Goal: Transaction & Acquisition: Purchase product/service

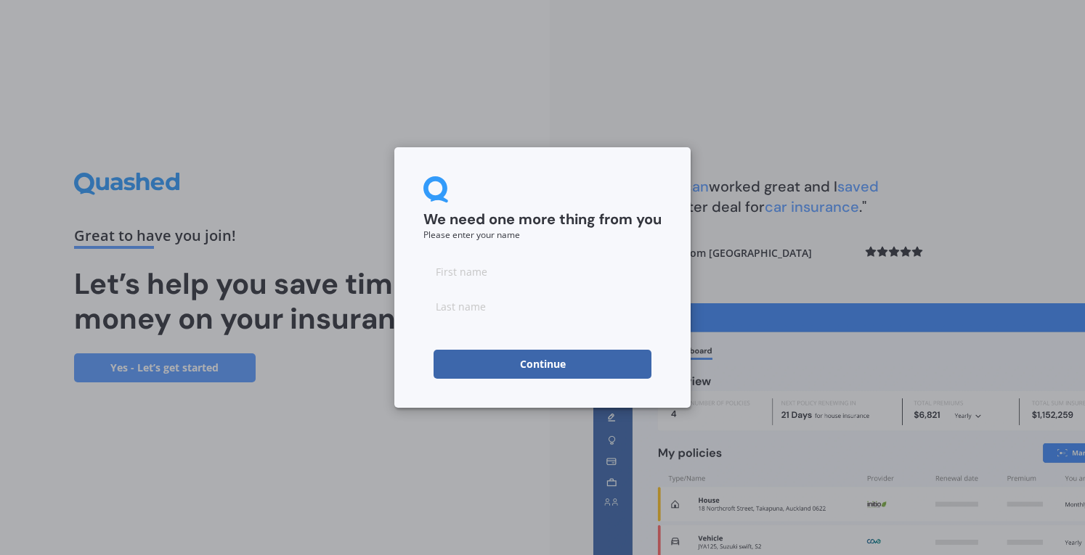
click at [507, 285] on input at bounding box center [542, 271] width 238 height 29
type input "William"
type input "Durham"
click at [471, 365] on button "Continue" at bounding box center [542, 364] width 218 height 29
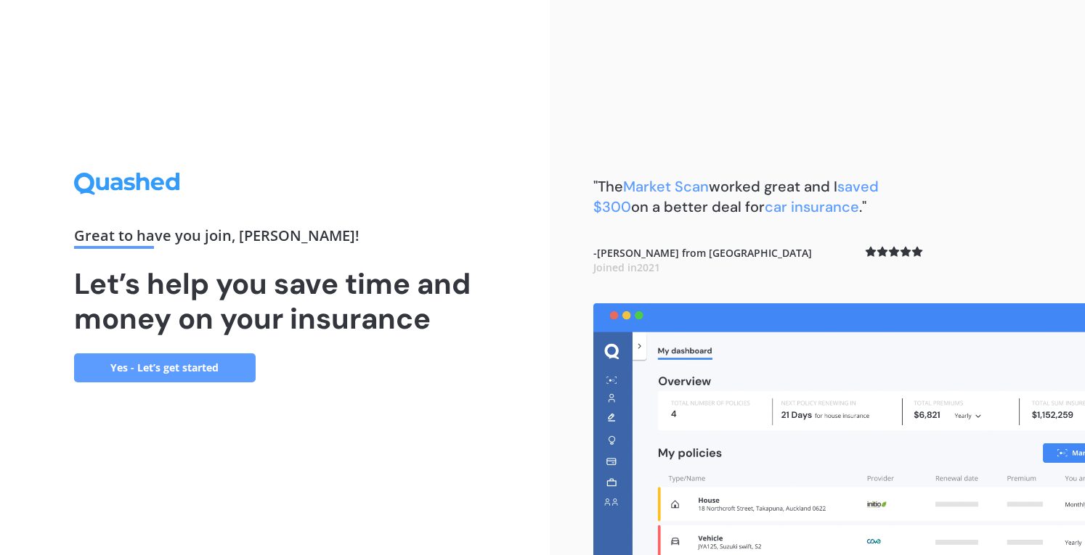
click at [174, 368] on link "Yes - Let’s get started" at bounding box center [165, 368] width 182 height 29
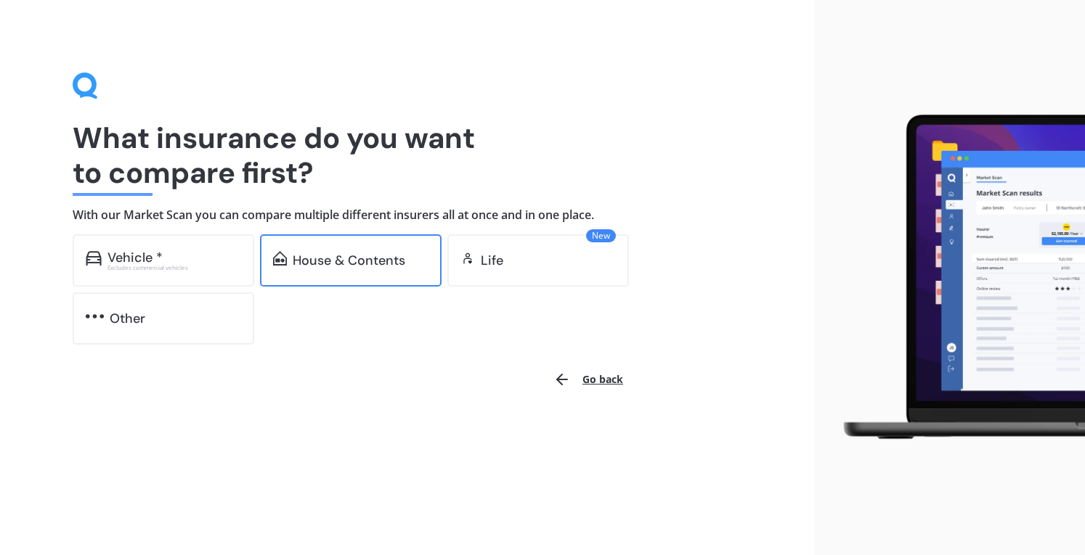
click at [356, 253] on div "House & Contents" at bounding box center [349, 260] width 113 height 15
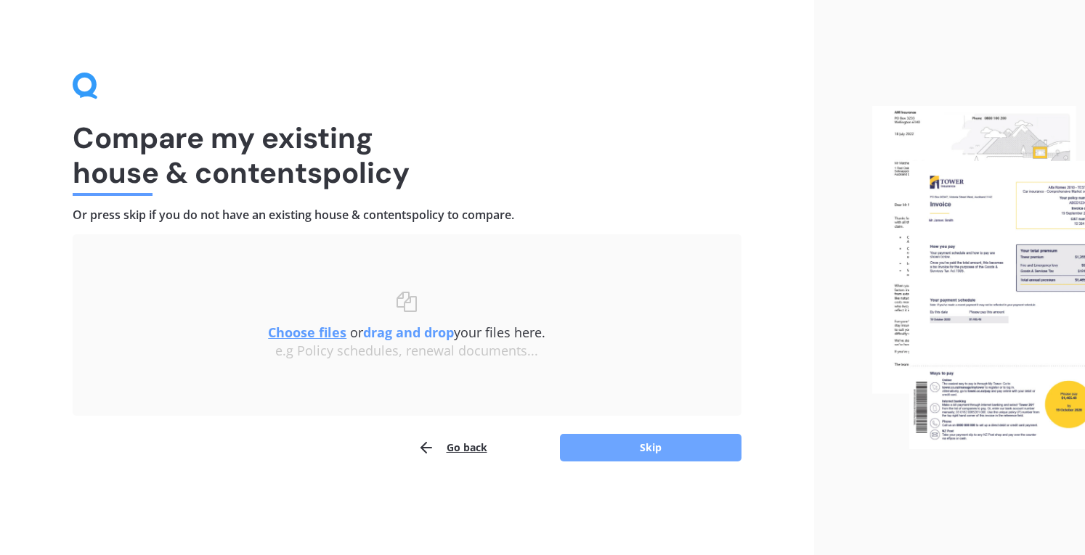
click at [660, 442] on button "Skip" at bounding box center [651, 448] width 182 height 28
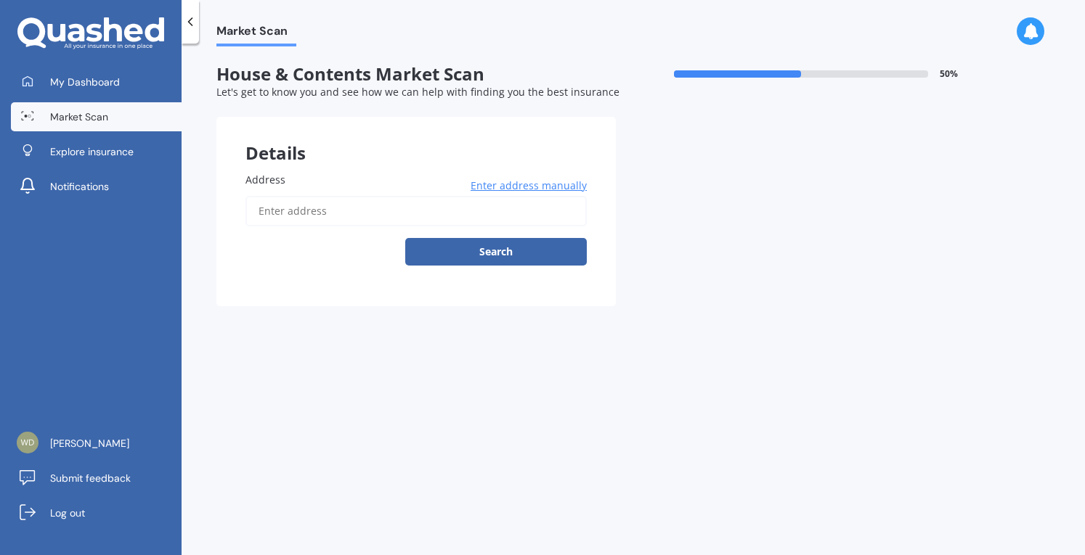
click at [347, 226] on input "Address" at bounding box center [415, 211] width 341 height 30
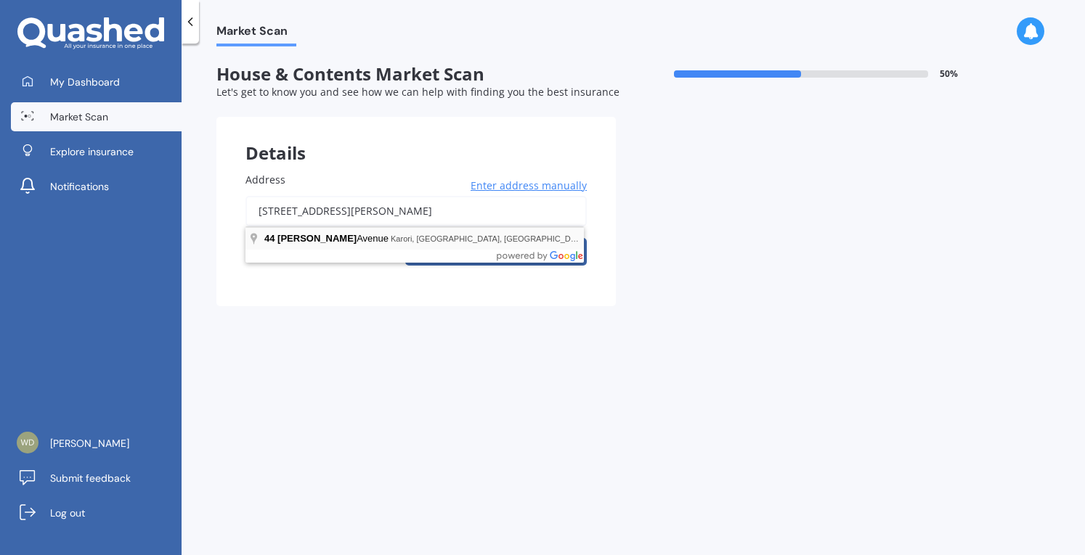
type input "[STREET_ADDRESS][PERSON_NAME]"
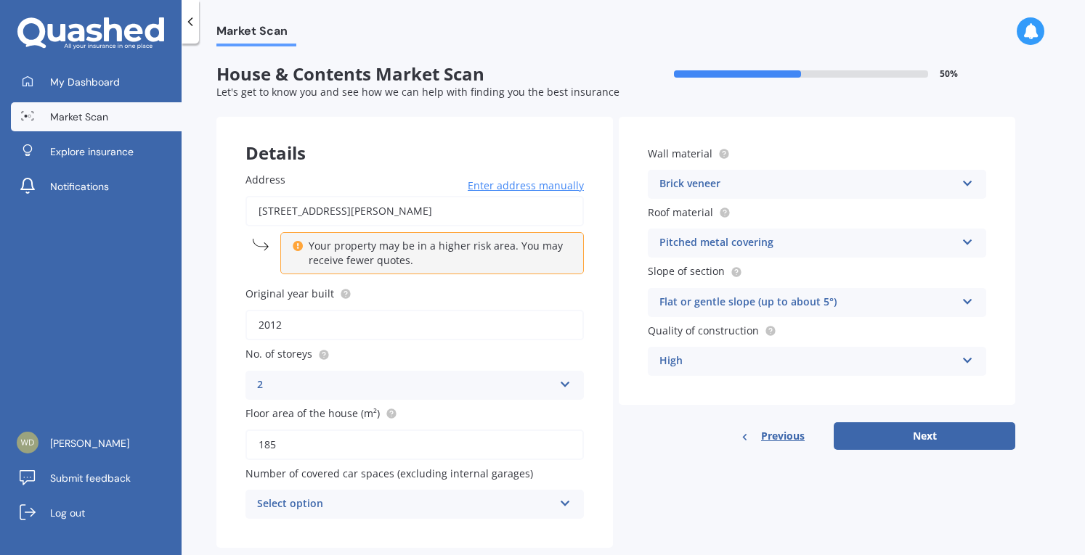
scroll to position [30, 0]
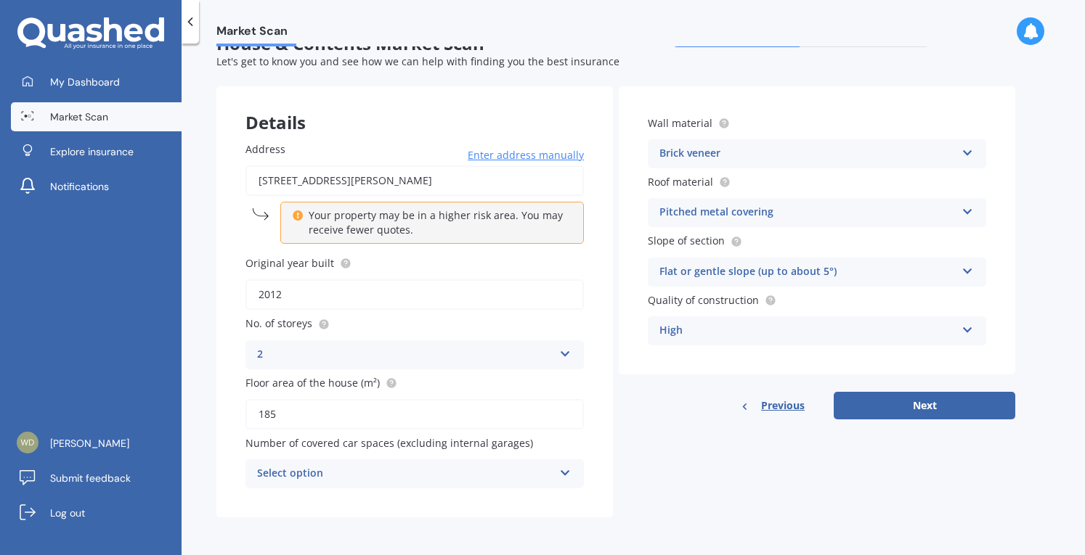
click at [561, 474] on icon at bounding box center [565, 470] width 12 height 10
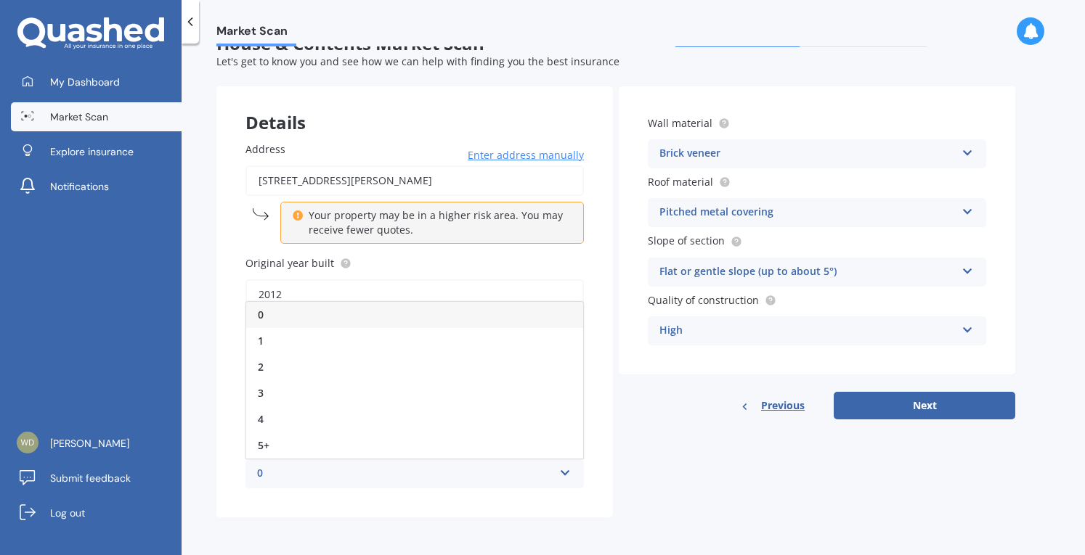
click at [295, 314] on div "0" at bounding box center [414, 315] width 337 height 26
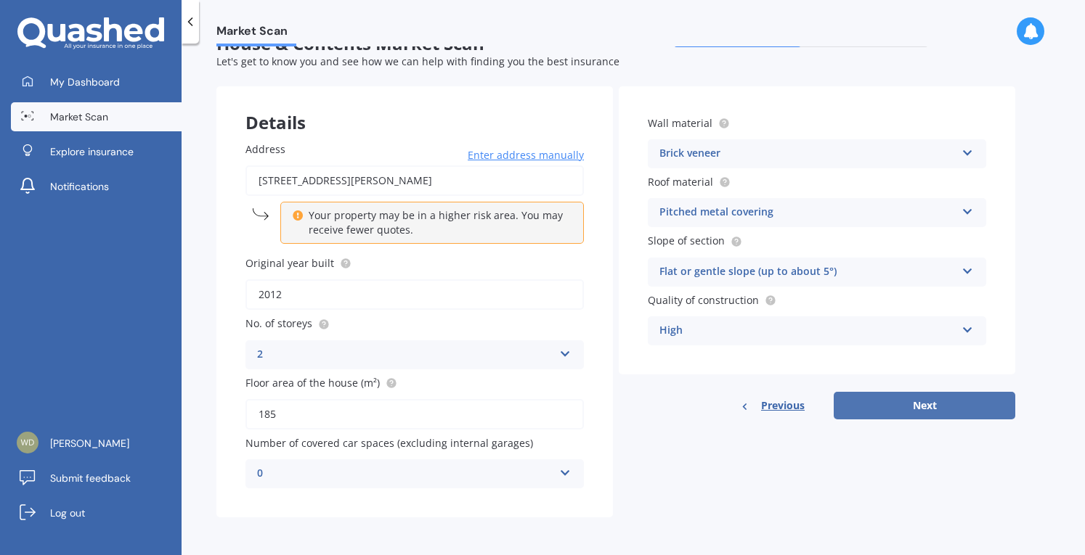
click at [935, 407] on button "Next" at bounding box center [925, 406] width 182 height 28
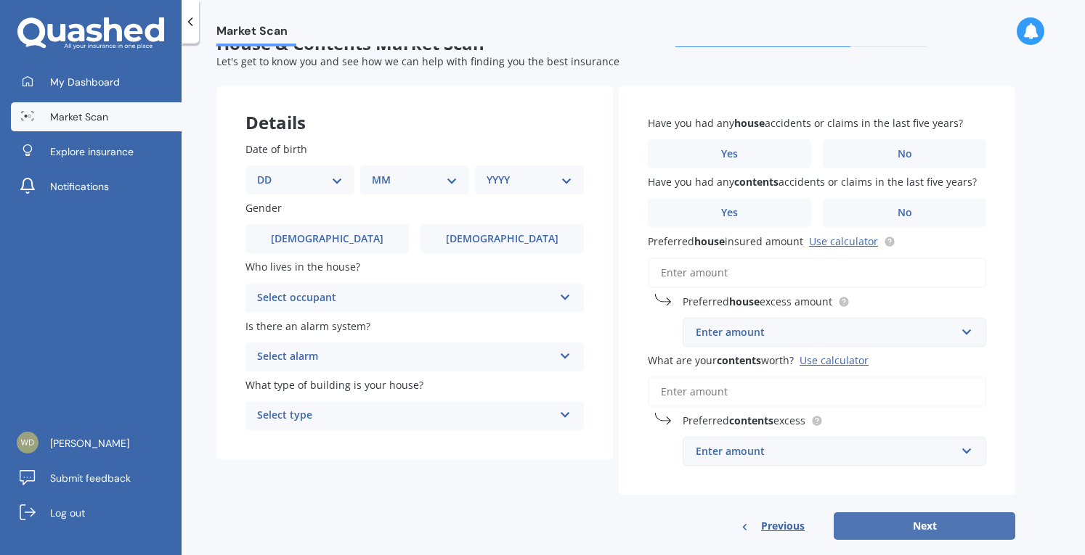
scroll to position [0, 0]
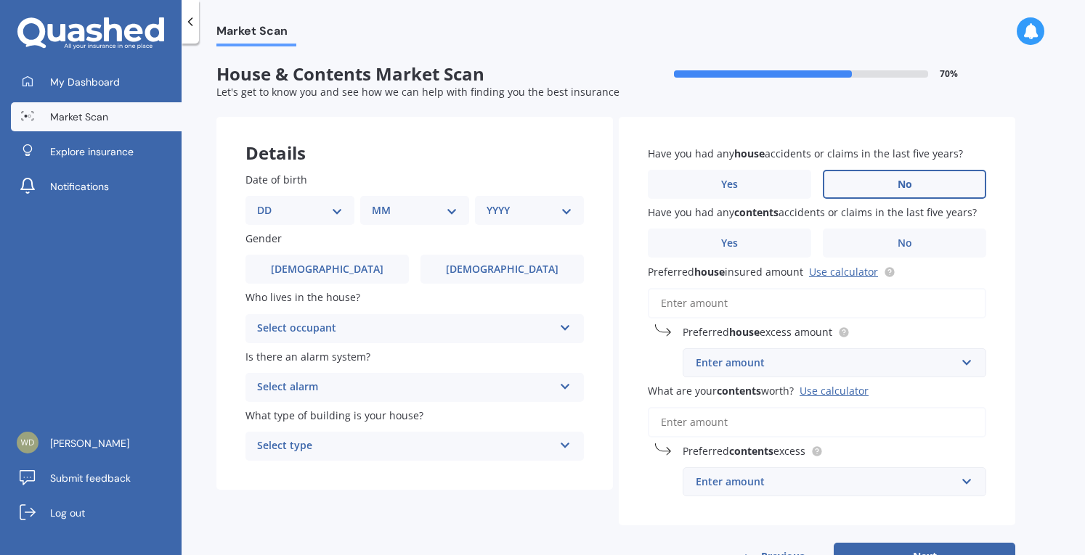
click at [887, 187] on label "No" at bounding box center [904, 184] width 163 height 29
click at [0, 0] on input "No" at bounding box center [0, 0] width 0 height 0
click at [884, 243] on label "No" at bounding box center [904, 243] width 163 height 29
click at [0, 0] on input "No" at bounding box center [0, 0] width 0 height 0
click at [734, 312] on input "Preferred house insured amount Use calculator" at bounding box center [817, 303] width 338 height 30
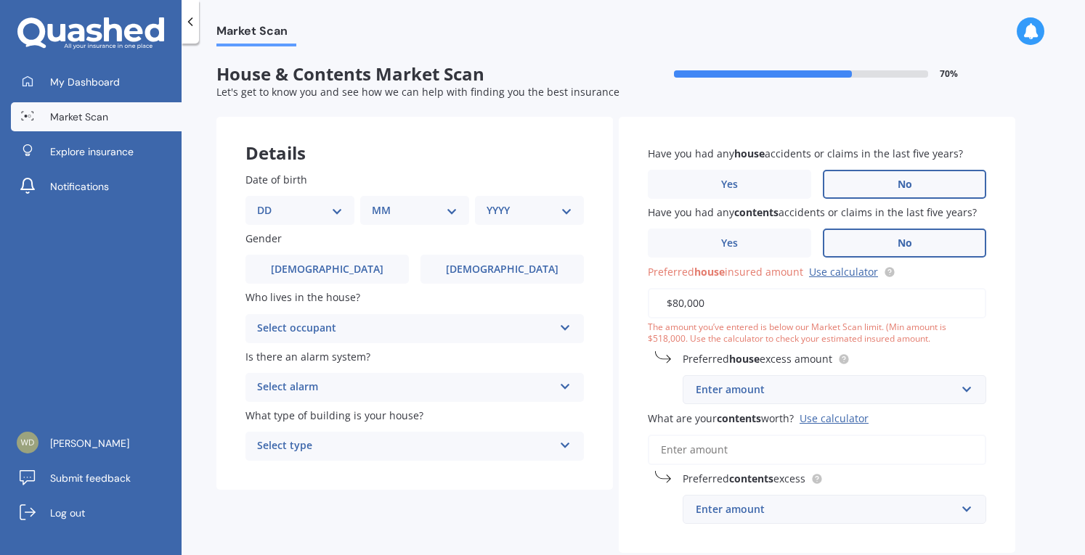
type input "$80,000"
click at [766, 391] on div "Enter amount" at bounding box center [826, 390] width 260 height 16
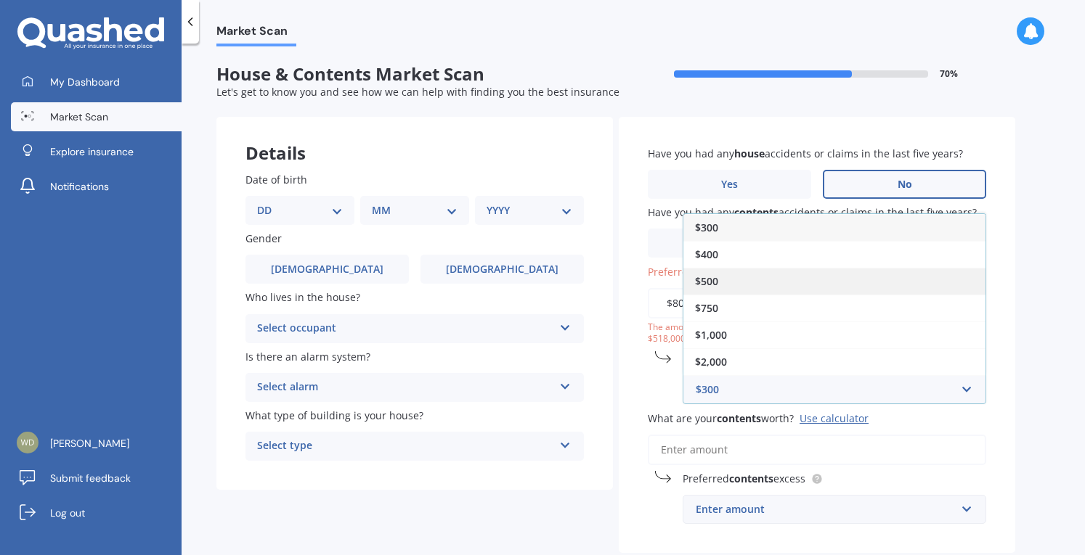
click at [720, 274] on div "$500" at bounding box center [834, 281] width 302 height 27
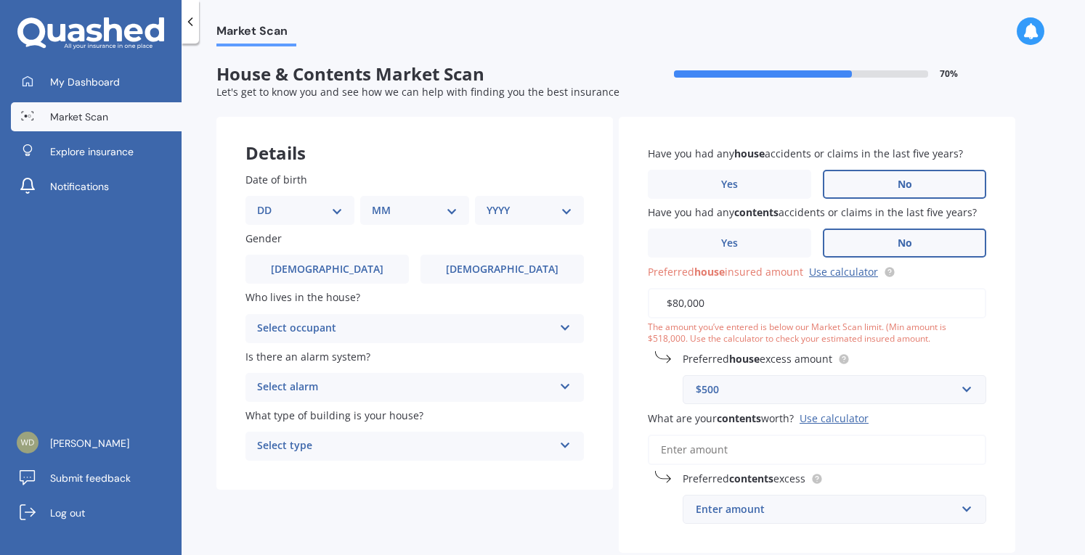
click at [350, 333] on div "Select occupant" at bounding box center [405, 328] width 296 height 17
click at [222, 319] on div "Date of birth DD 01 02 03 04 05 06 07 08 09 10 11 12 13 14 15 16 17 18 19 20 21…" at bounding box center [414, 316] width 396 height 347
click at [191, 18] on polyline at bounding box center [191, 21] width 4 height 7
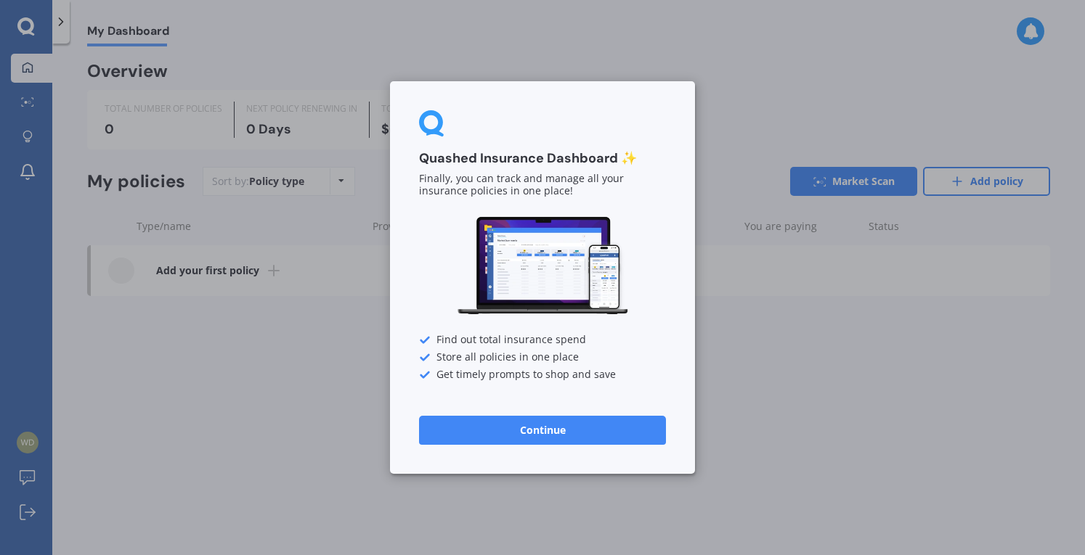
click at [617, 433] on button "Continue" at bounding box center [542, 430] width 247 height 29
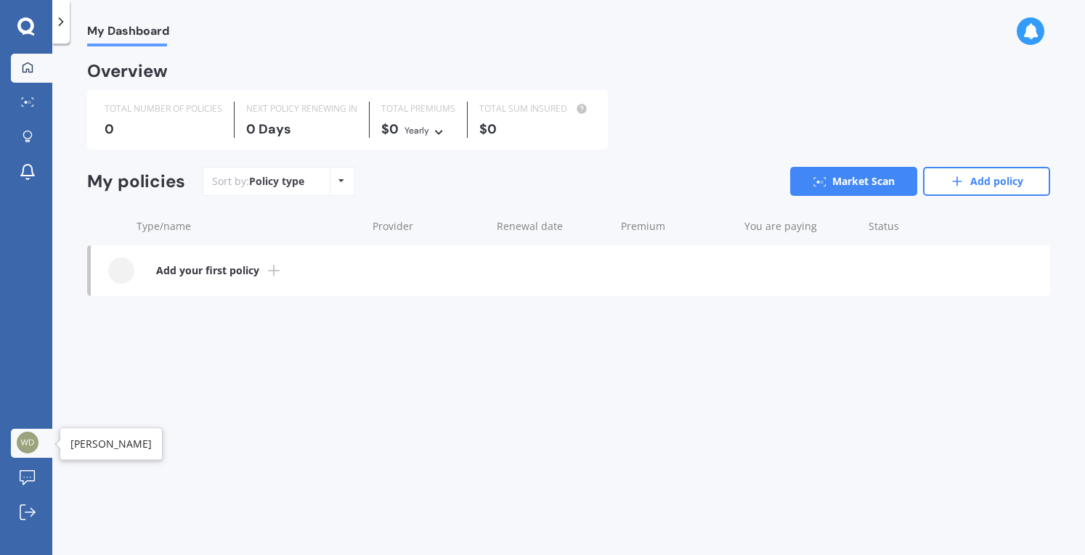
click at [26, 445] on img at bounding box center [28, 443] width 22 height 22
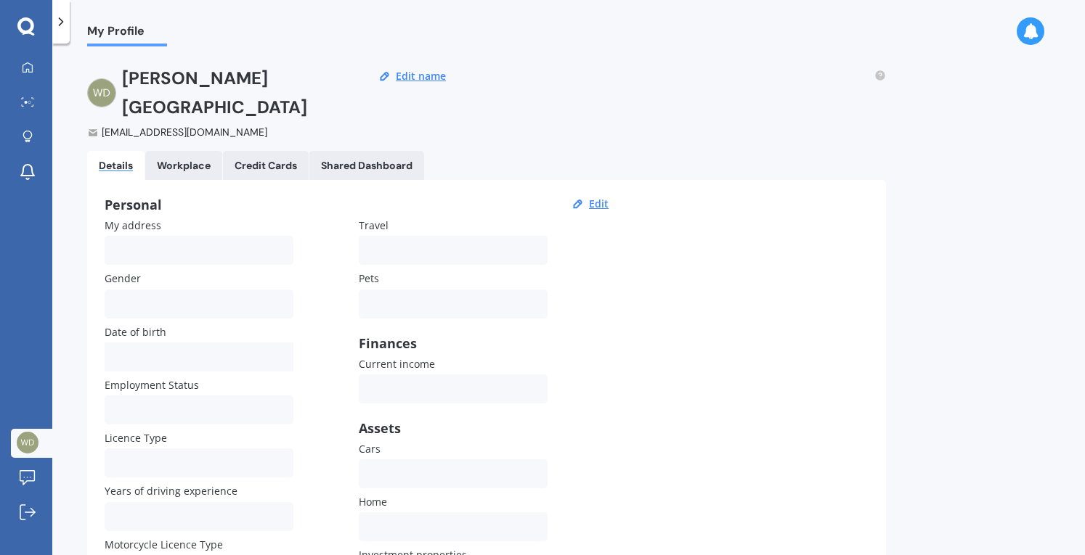
click at [21, 19] on icon at bounding box center [25, 25] width 17 height 17
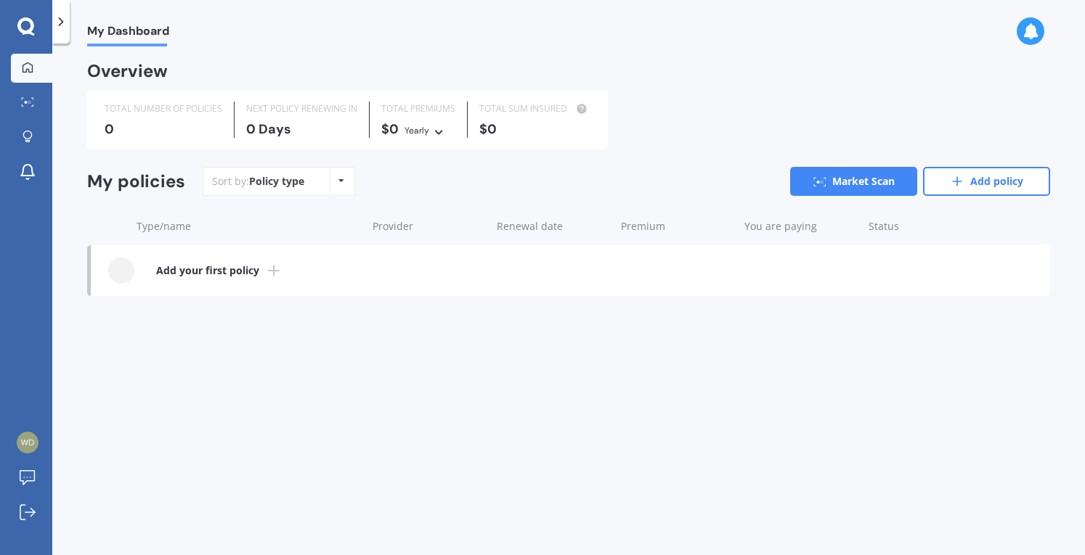
click at [28, 28] on icon at bounding box center [25, 26] width 17 height 19
click at [30, 105] on icon at bounding box center [27, 101] width 13 height 9
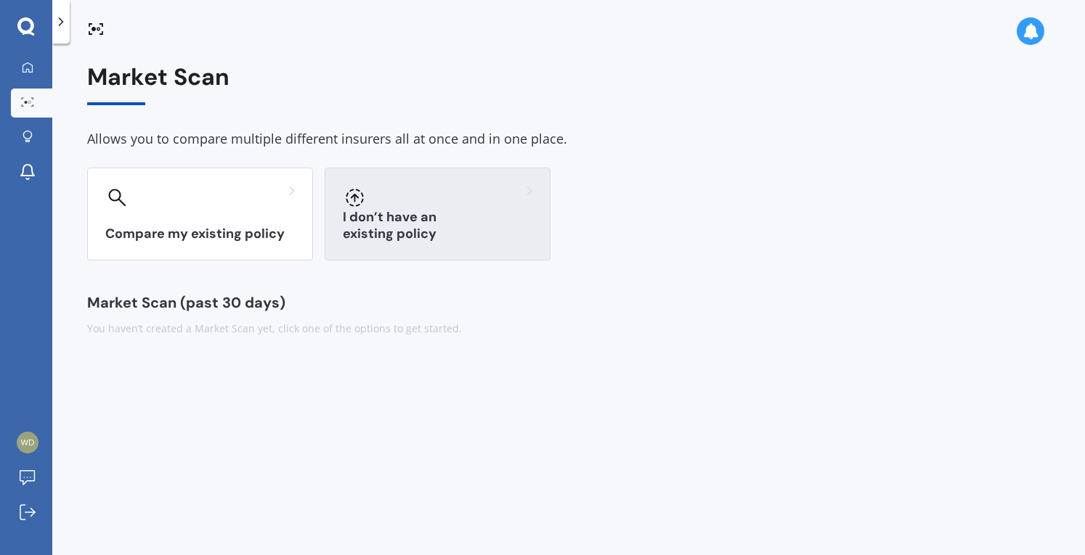
click at [443, 230] on h3 "I don’t have an existing policy" at bounding box center [438, 225] width 190 height 33
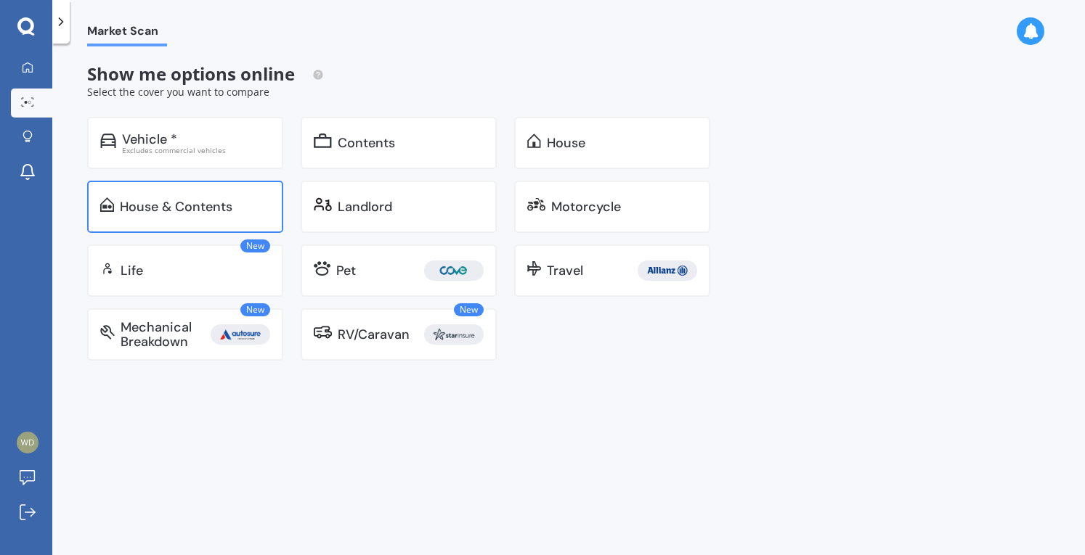
click at [179, 200] on div "House & Contents" at bounding box center [176, 207] width 113 height 15
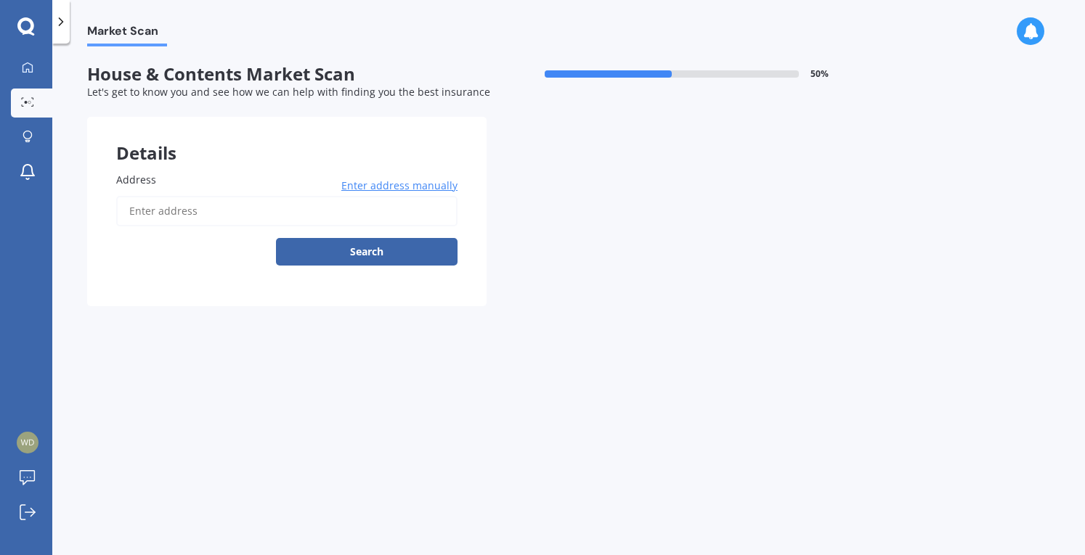
click at [202, 213] on input "Address" at bounding box center [286, 211] width 341 height 30
type input "[STREET_ADDRESS][PERSON_NAME]"
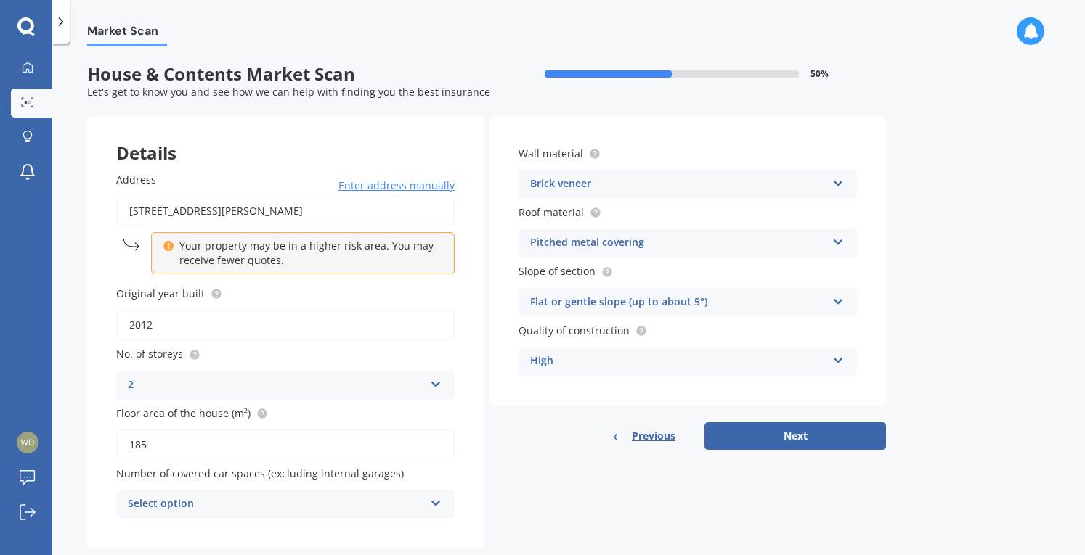
scroll to position [30, 0]
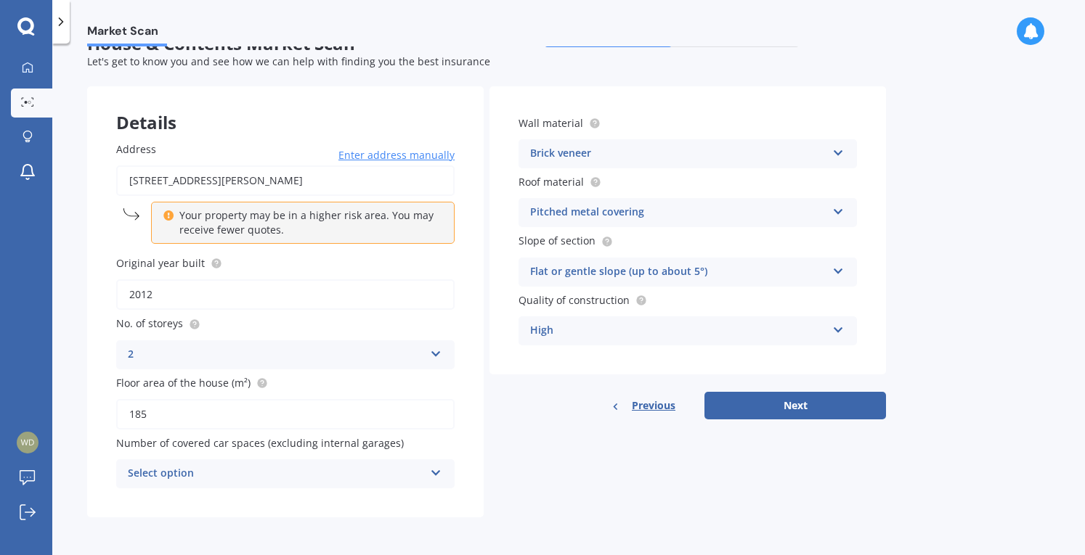
click at [388, 476] on div "Select option" at bounding box center [276, 473] width 296 height 17
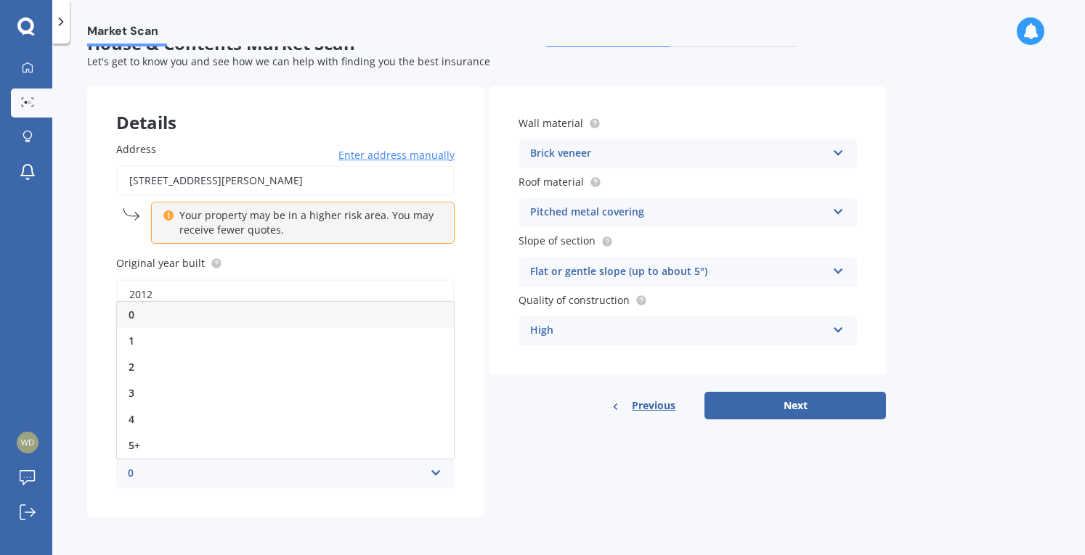
click at [143, 317] on div "0" at bounding box center [285, 315] width 337 height 26
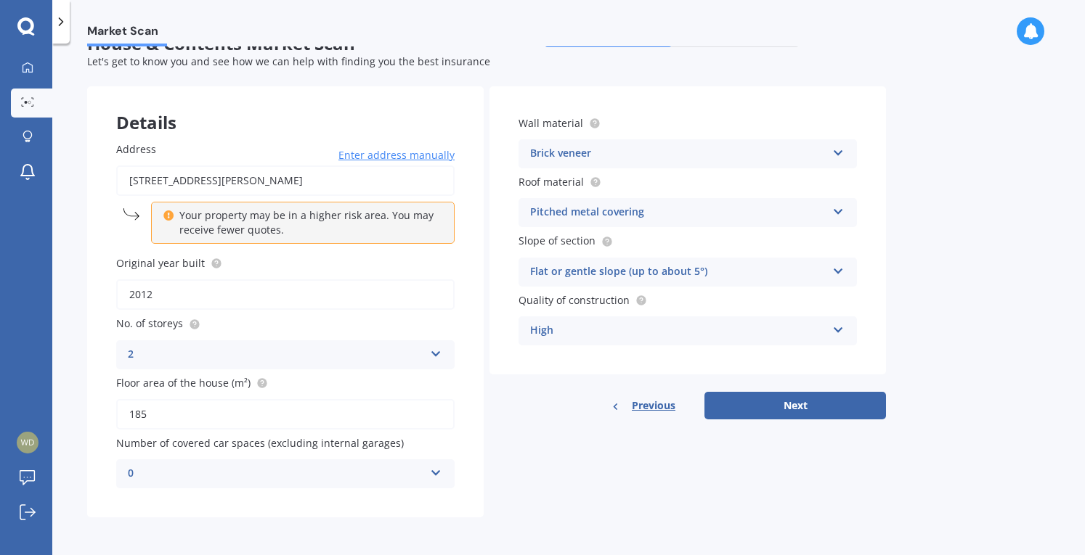
scroll to position [0, 0]
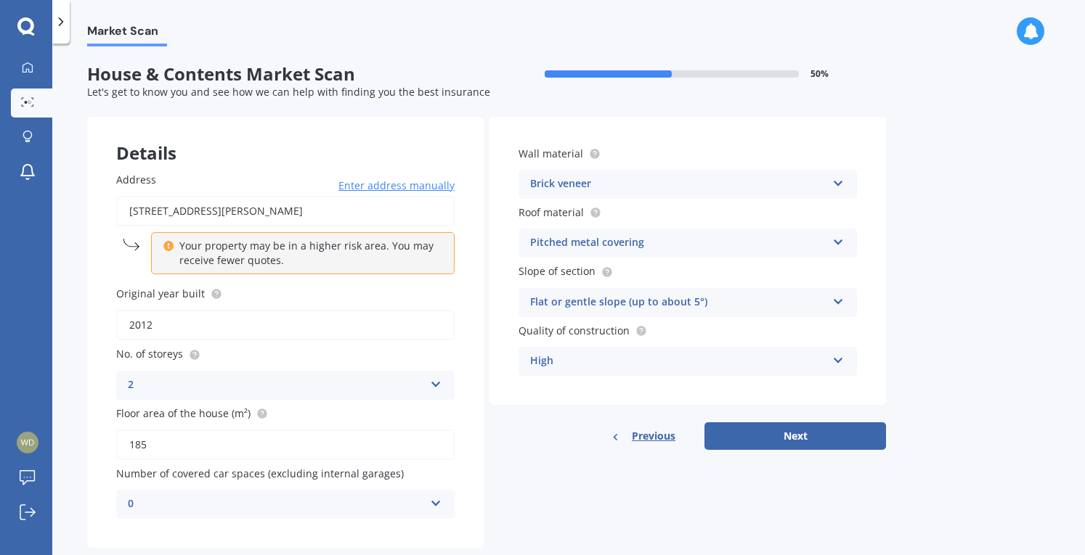
click at [29, 36] on div "My Dashboard Market Scan Explore insurance Notifications William Durham Submit …" at bounding box center [26, 277] width 52 height 555
click at [27, 29] on icon at bounding box center [25, 26] width 17 height 19
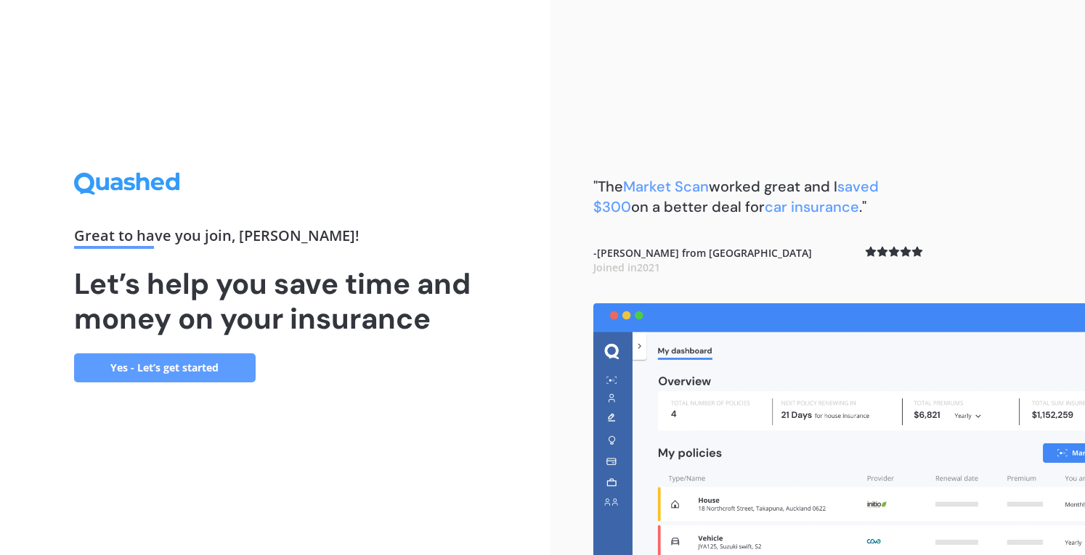
click at [110, 372] on link "Yes - Let’s get started" at bounding box center [165, 368] width 182 height 29
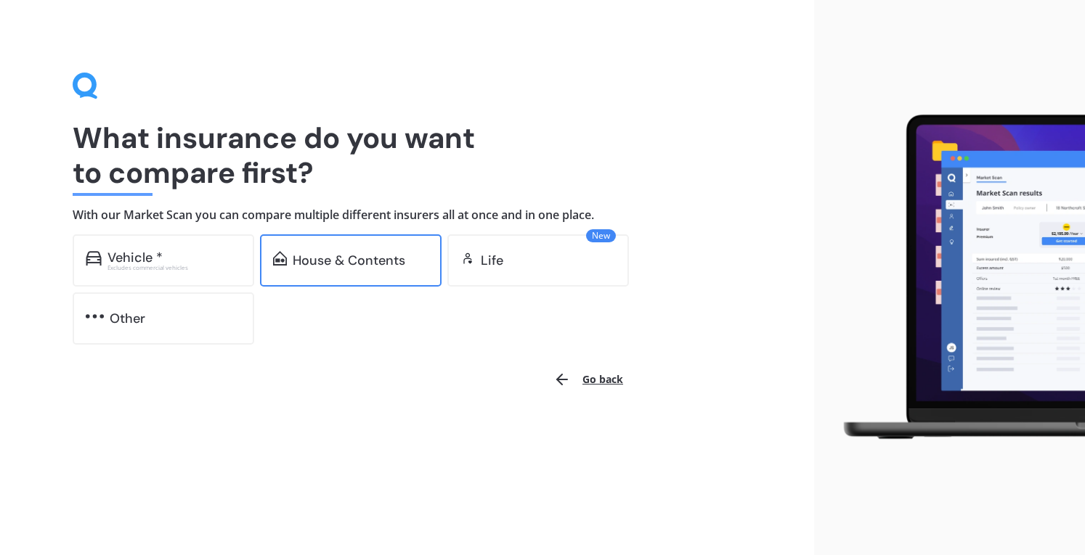
click at [381, 266] on div "House & Contents" at bounding box center [349, 260] width 113 height 15
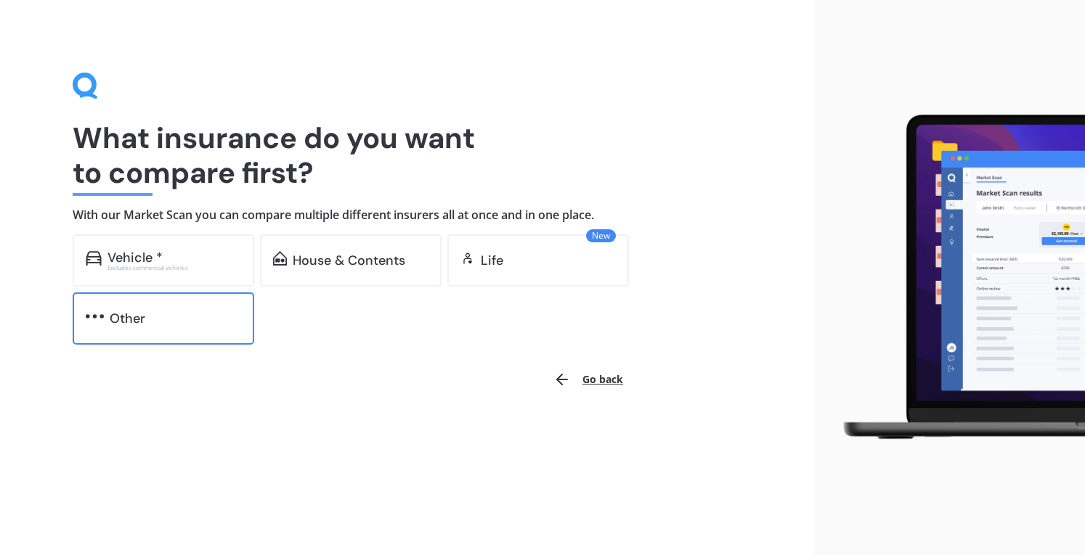
click at [168, 326] on div "Other" at bounding box center [164, 319] width 182 height 52
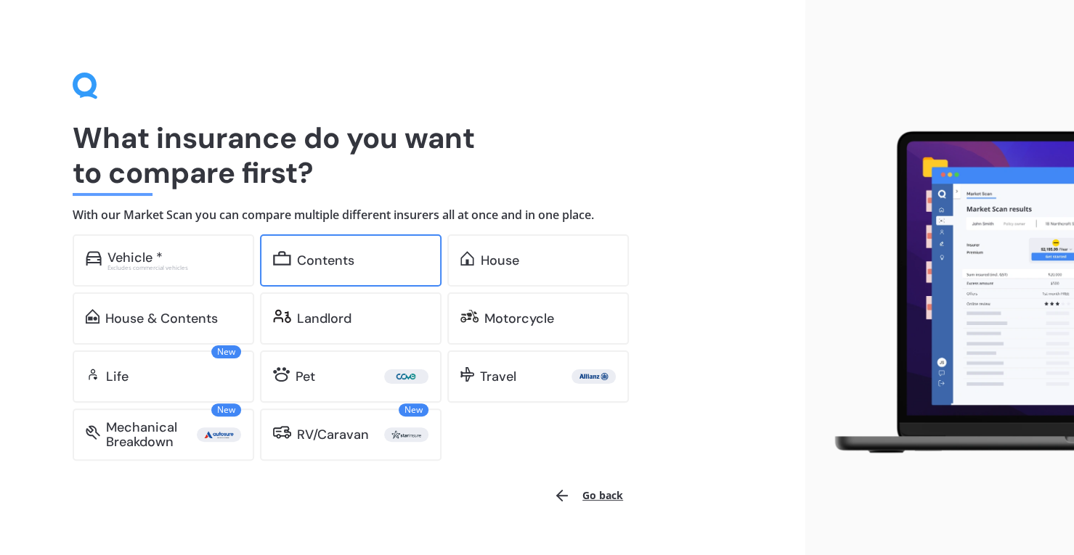
click at [354, 235] on div "Contents" at bounding box center [351, 261] width 182 height 52
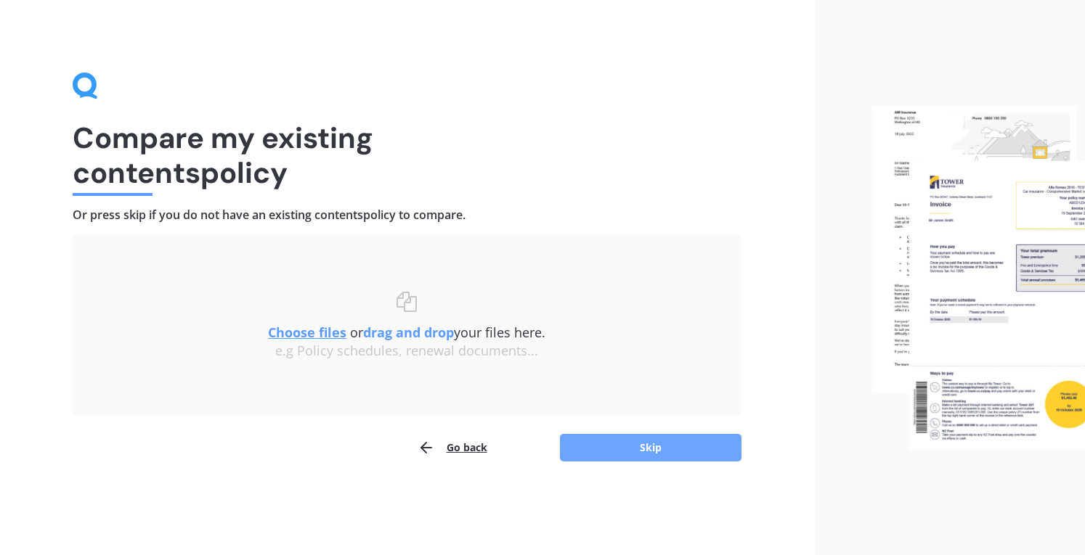
click at [640, 442] on button "Skip" at bounding box center [651, 448] width 182 height 28
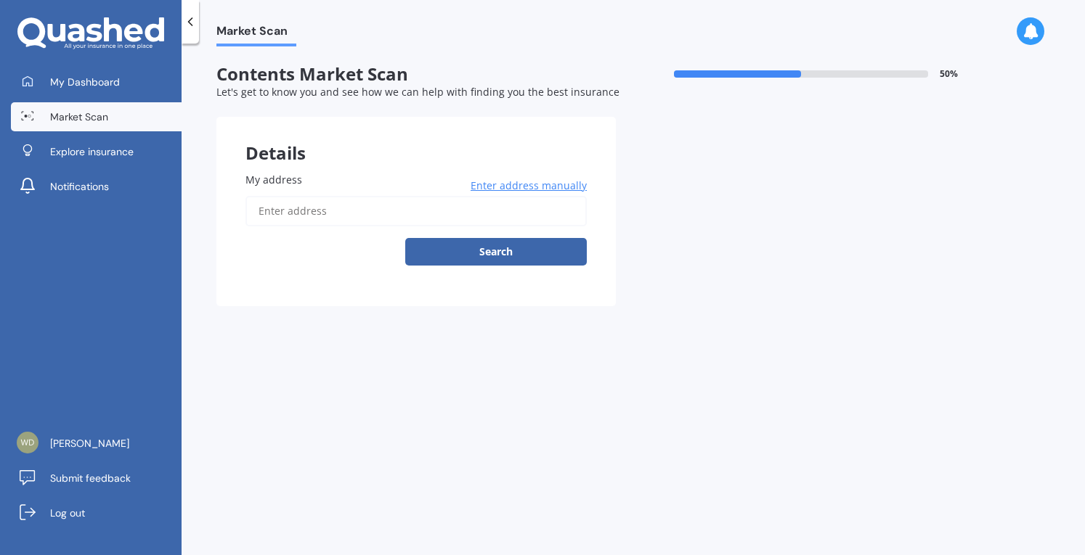
click at [449, 217] on input "My address" at bounding box center [415, 211] width 341 height 30
type input "[STREET_ADDRESS][PERSON_NAME]"
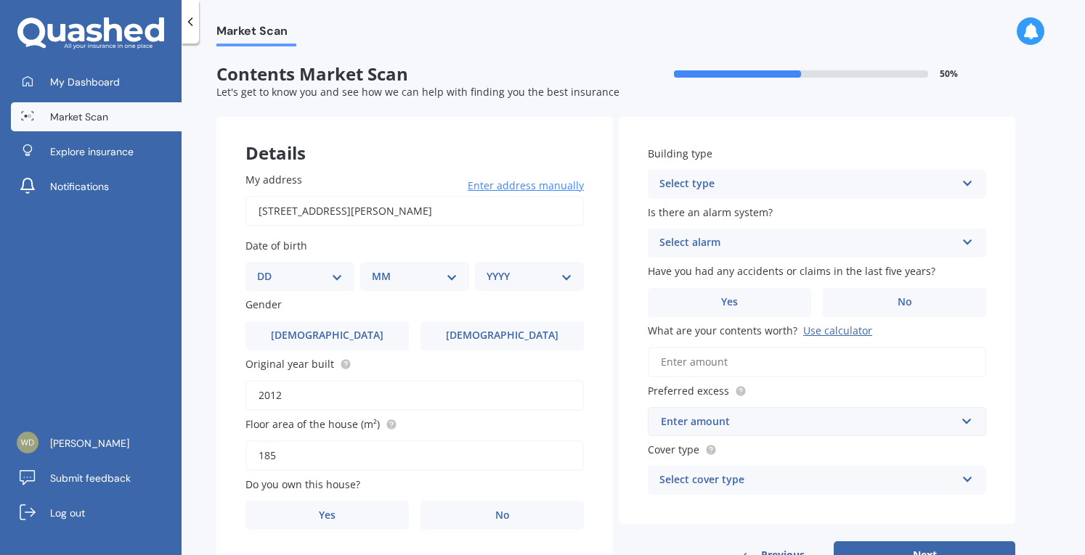
click at [775, 174] on div "Select type Freestanding Multi-unit (in a block of 6 or less) Multi-unit (in a …" at bounding box center [817, 184] width 338 height 29
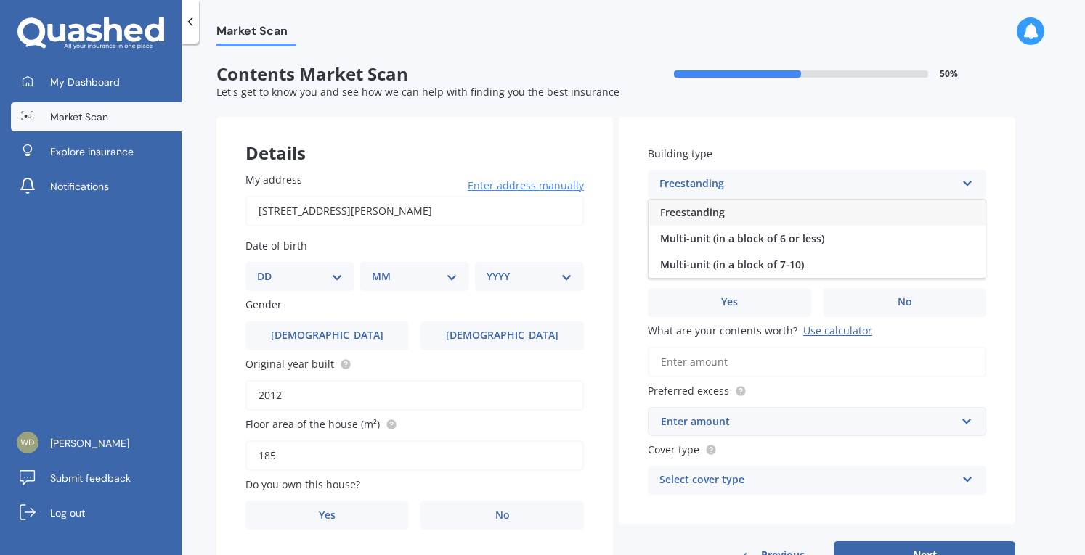
click at [725, 211] on div "Freestanding" at bounding box center [816, 213] width 337 height 26
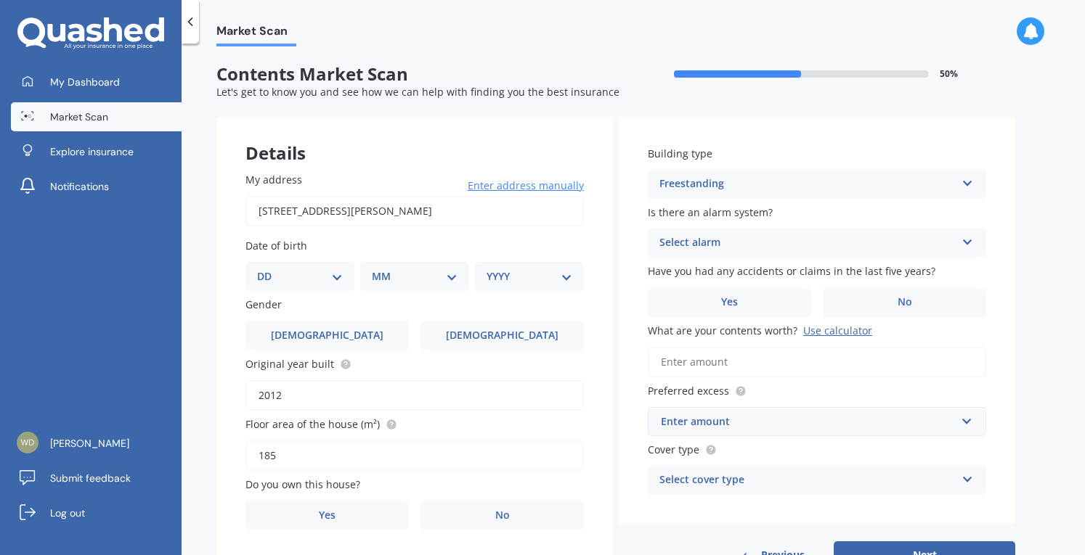
click at [724, 240] on div "Select alarm" at bounding box center [807, 243] width 296 height 17
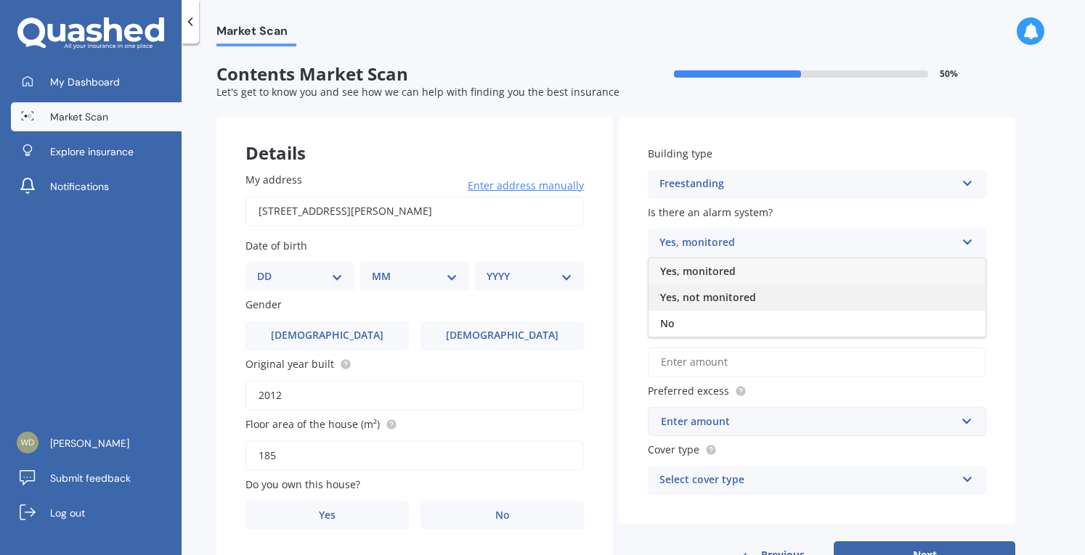
click at [712, 299] on span "Yes, not monitored" at bounding box center [708, 297] width 96 height 14
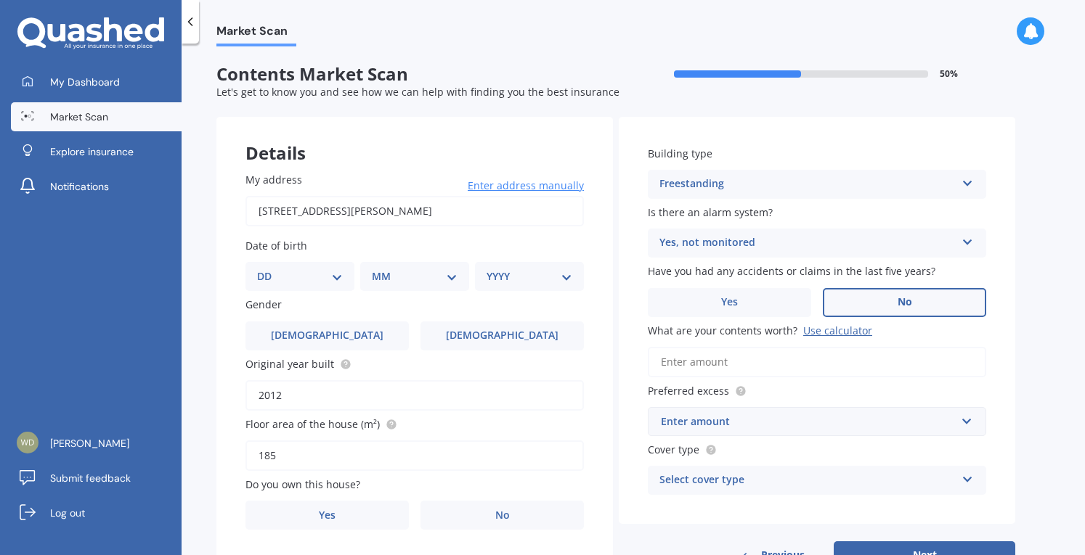
click at [871, 315] on label "No" at bounding box center [904, 302] width 163 height 29
click at [0, 0] on input "No" at bounding box center [0, 0] width 0 height 0
click at [725, 367] on input "What are your contents worth? Use calculator" at bounding box center [817, 362] width 338 height 30
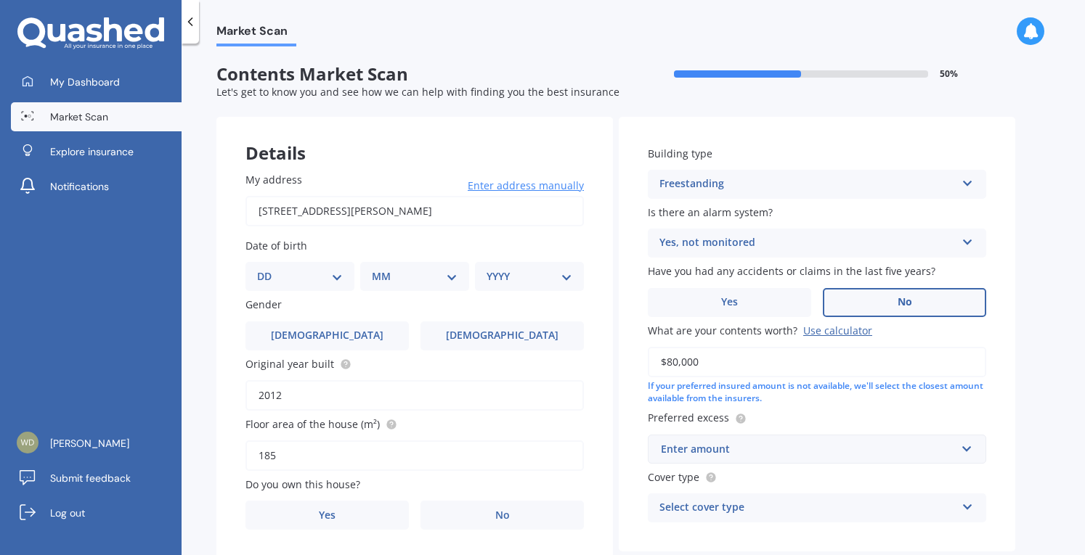
type input "$80,000"
click at [761, 454] on div "Enter amount" at bounding box center [808, 449] width 295 height 16
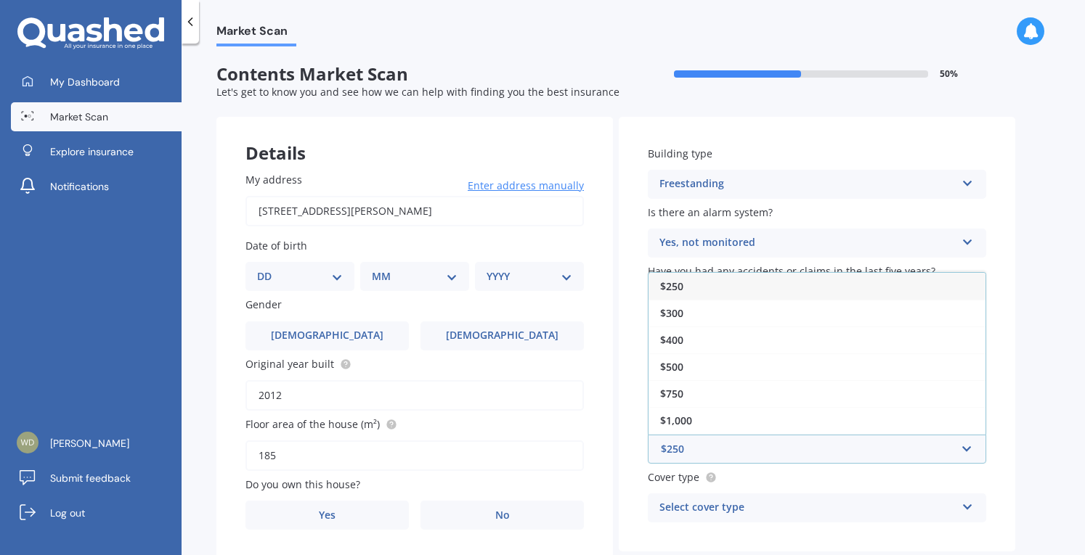
click at [684, 288] on div "$250" at bounding box center [816, 286] width 337 height 27
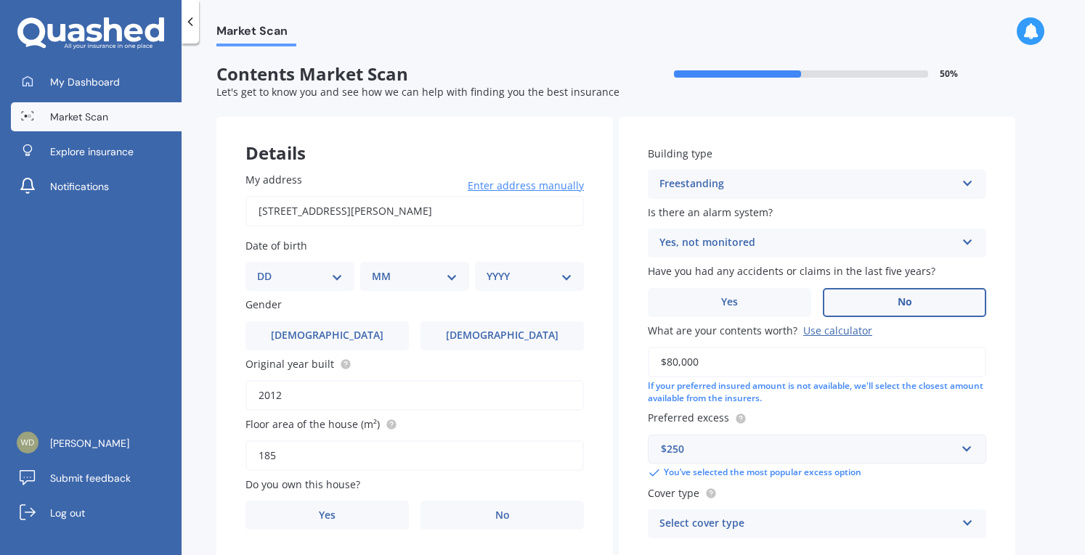
scroll to position [96, 0]
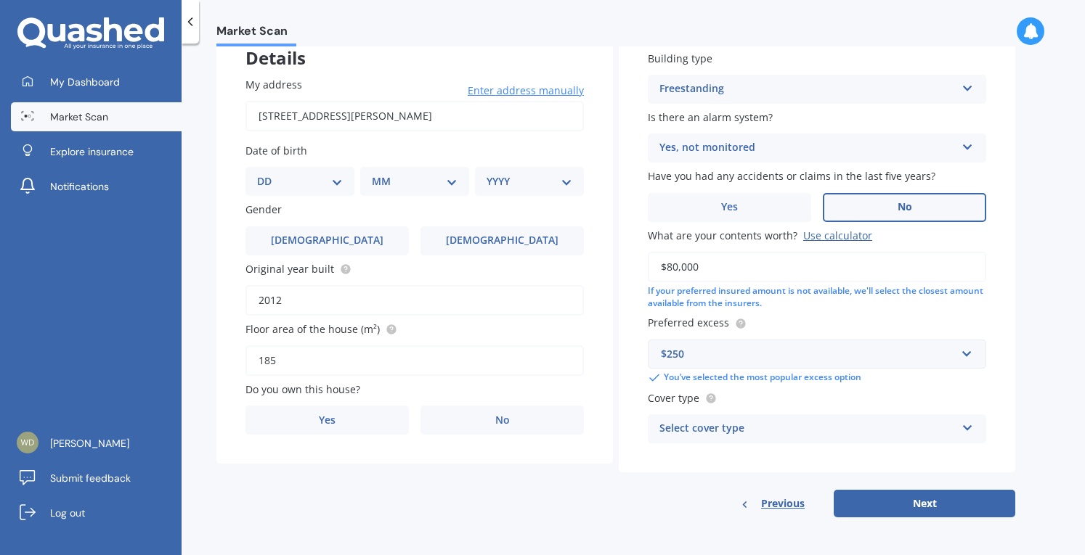
click at [757, 432] on div "Select cover type" at bounding box center [807, 428] width 296 height 17
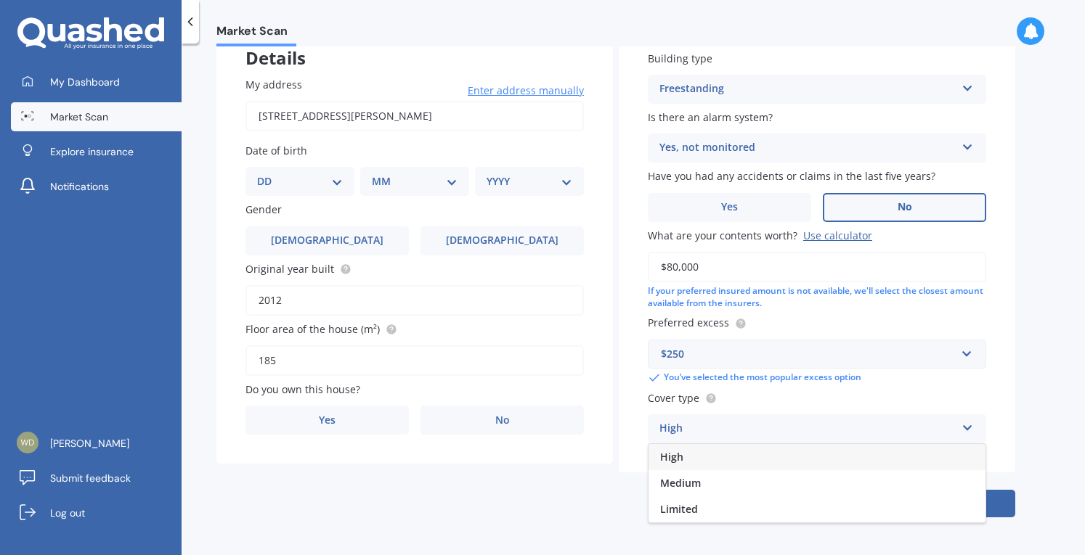
click at [700, 455] on div "High" at bounding box center [816, 457] width 337 height 26
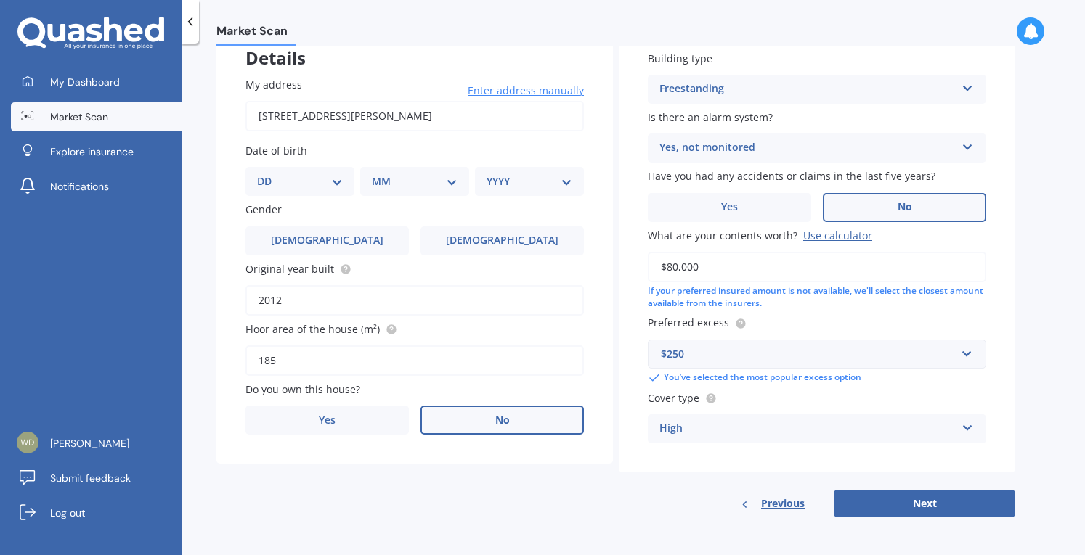
click at [494, 431] on label "No" at bounding box center [501, 420] width 163 height 29
click at [0, 0] on input "No" at bounding box center [0, 0] width 0 height 0
click at [385, 481] on div "Select occupant" at bounding box center [405, 479] width 296 height 17
click at [306, 508] on div "Tenant" at bounding box center [414, 507] width 337 height 26
click at [299, 183] on select "DD 01 02 03 04 05 06 07 08 09 10 11 12 13 14 15 16 17 18 19 20 21 22 23 24 25 2…" at bounding box center [300, 181] width 86 height 16
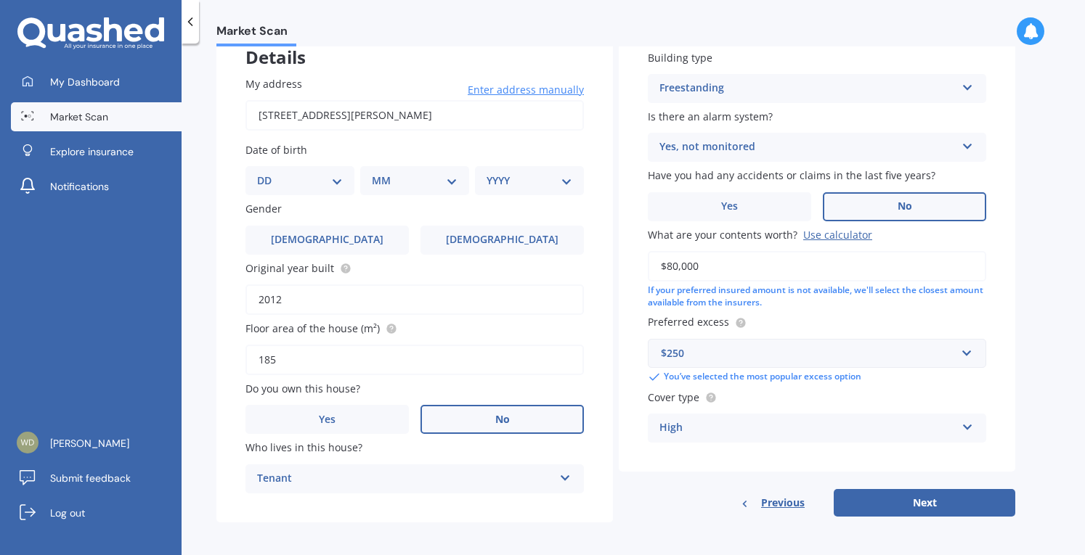
select select "30"
click at [269, 173] on select "DD 01 02 03 04 05 06 07 08 09 10 11 12 13 14 15 16 17 18 19 20 21 22 23 24 25 2…" at bounding box center [300, 181] width 86 height 16
click at [371, 184] on div "MM 01 02 03 04 05 06 07 08 09 10 11 12" at bounding box center [417, 180] width 103 height 29
click at [396, 181] on select "MM 01 02 03 04 05 06 07 08 09 10 11 12" at bounding box center [418, 181] width 80 height 16
select select "09"
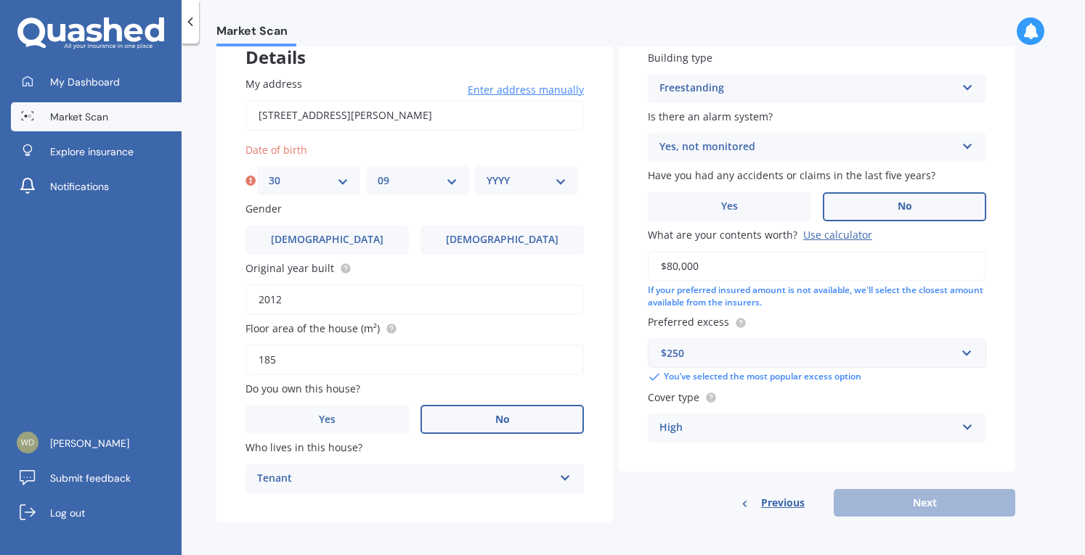
click at [378, 173] on select "MM 01 02 03 04 05 06 07 08 09 10 11 12" at bounding box center [418, 181] width 80 height 16
click at [530, 185] on select "YYYY 2009 2008 2007 2006 2005 2004 2003 2002 2001 2000 1999 1998 1997 1996 1995…" at bounding box center [527, 181] width 80 height 16
select select "1977"
click at [487, 173] on select "YYYY 2009 2008 2007 2006 2005 2004 2003 2002 2001 2000 1999 1998 1997 1996 1995…" at bounding box center [527, 181] width 80 height 16
click at [945, 508] on button "Next" at bounding box center [925, 503] width 182 height 28
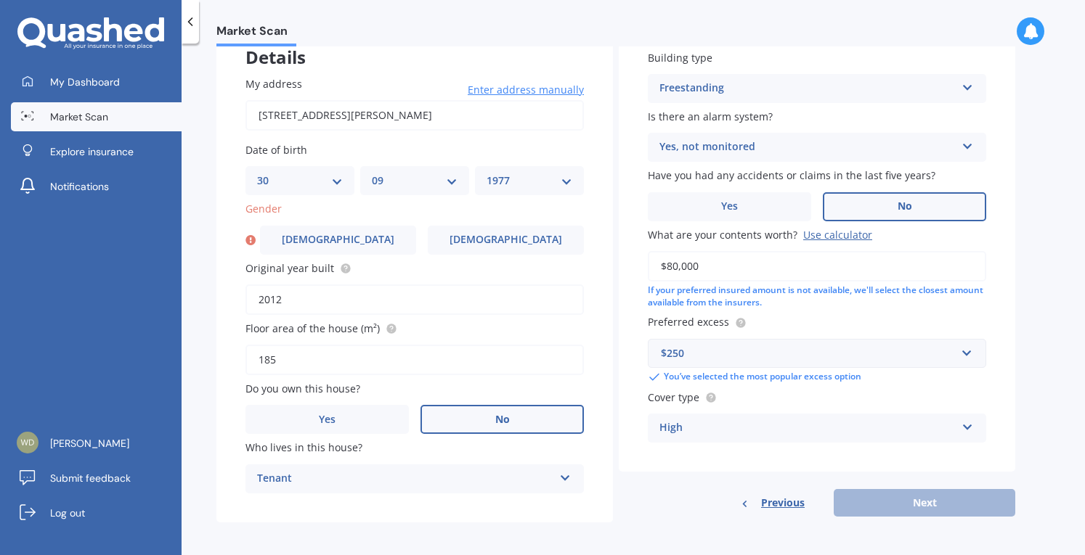
click at [509, 422] on span "No" at bounding box center [502, 420] width 15 height 12
click at [0, 0] on input "No" at bounding box center [0, 0] width 0 height 0
click at [964, 505] on div "Previous Next" at bounding box center [817, 503] width 396 height 28
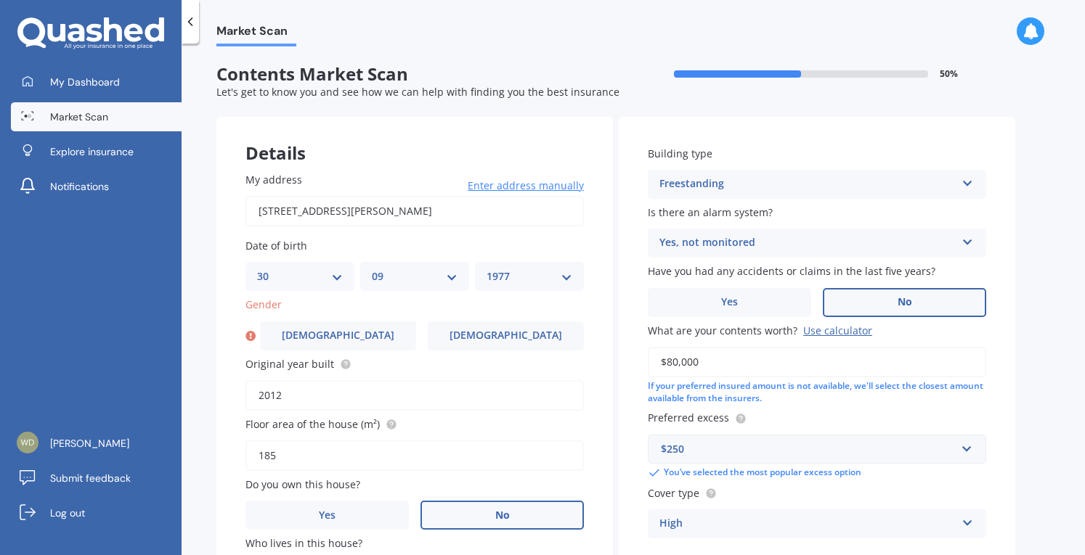
scroll to position [102, 0]
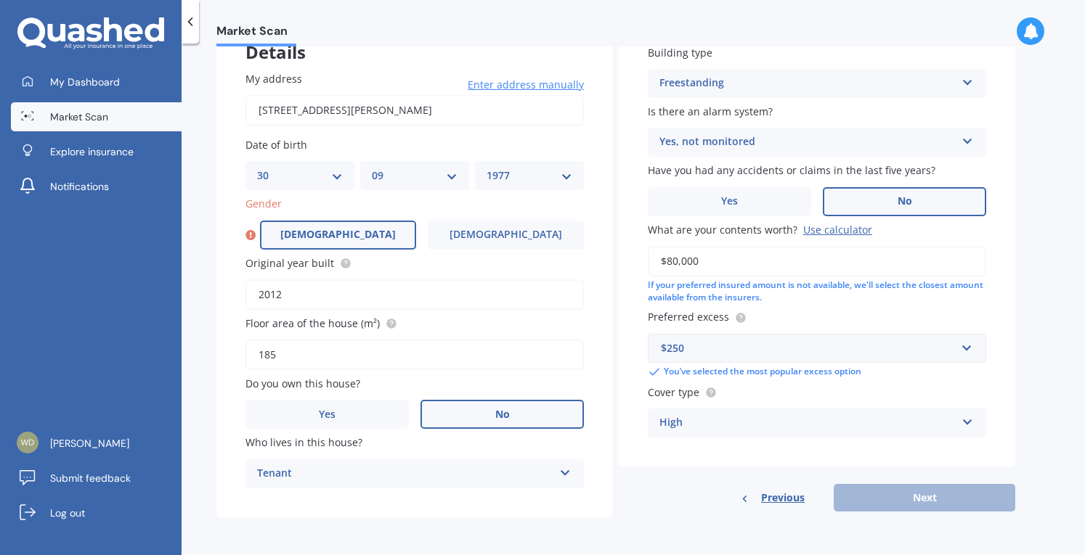
click at [341, 229] on span "[DEMOGRAPHIC_DATA]" at bounding box center [337, 235] width 115 height 12
click at [0, 0] on input "[DEMOGRAPHIC_DATA]" at bounding box center [0, 0] width 0 height 0
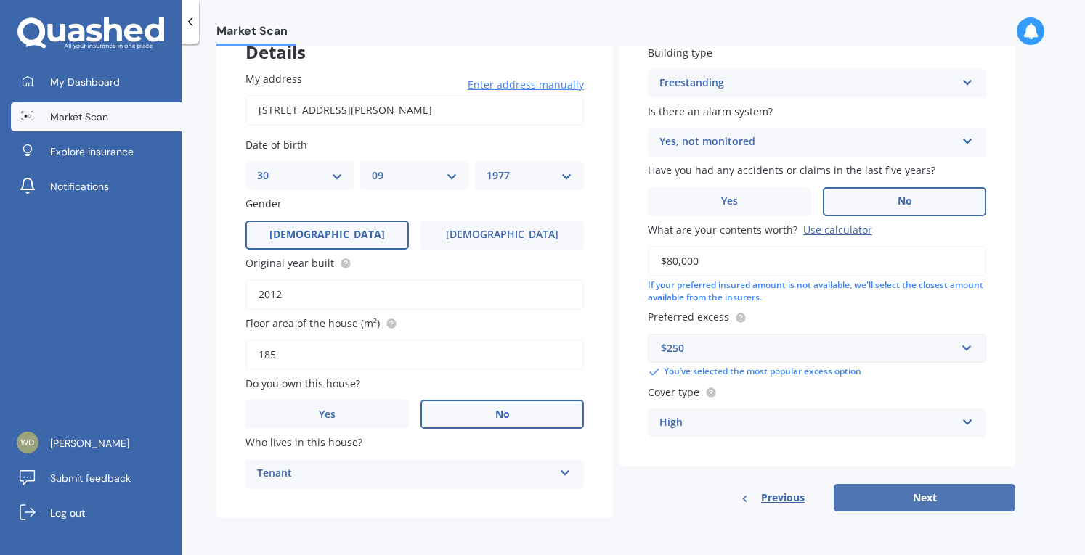
click at [941, 502] on button "Next" at bounding box center [925, 498] width 182 height 28
select select "30"
select select "09"
select select "1977"
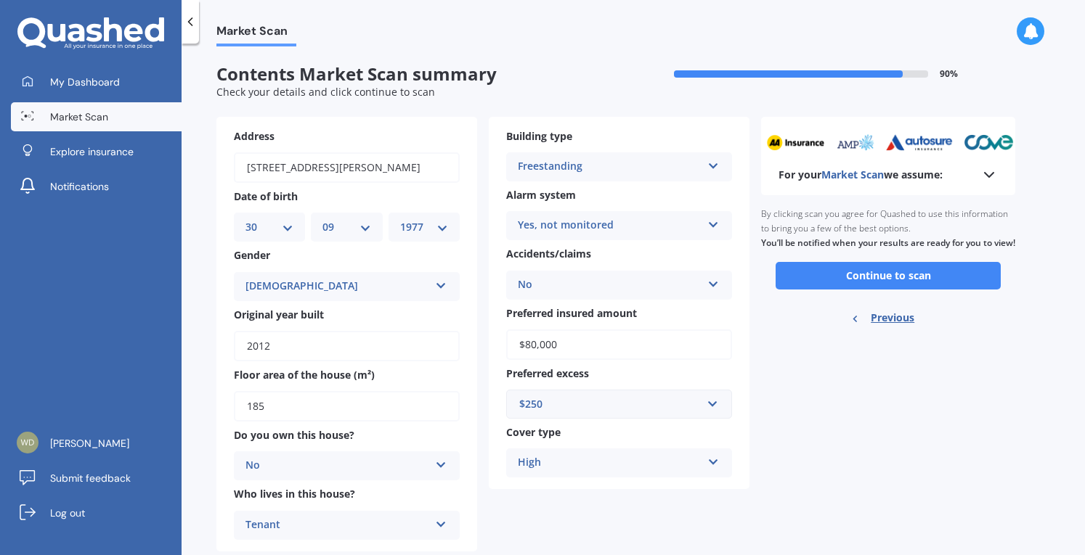
scroll to position [0, 0]
click at [917, 285] on button "Continue to scan" at bounding box center [887, 276] width 225 height 28
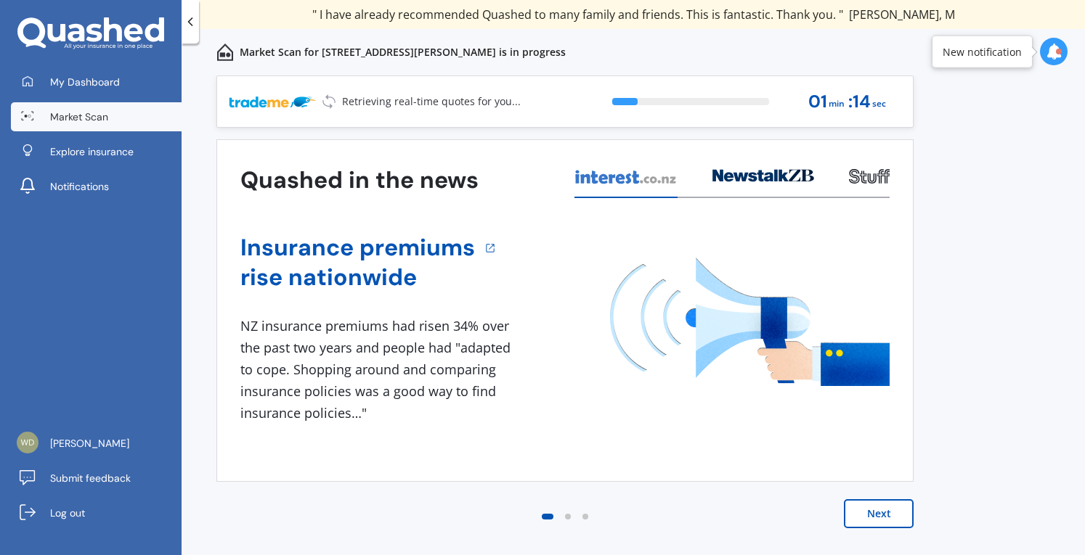
click at [877, 507] on button "Next" at bounding box center [879, 514] width 70 height 29
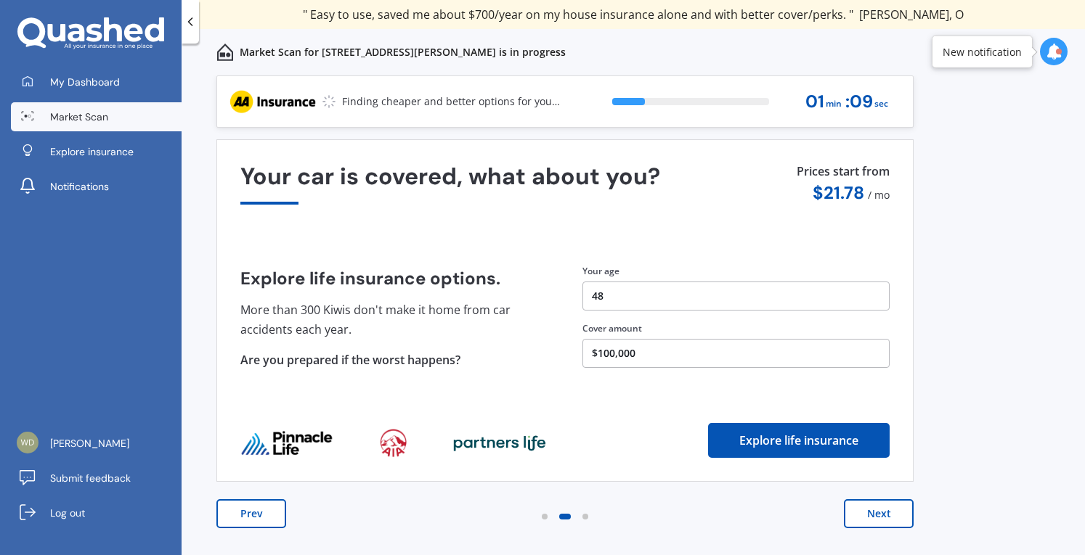
click at [890, 520] on button "Next" at bounding box center [879, 514] width 70 height 29
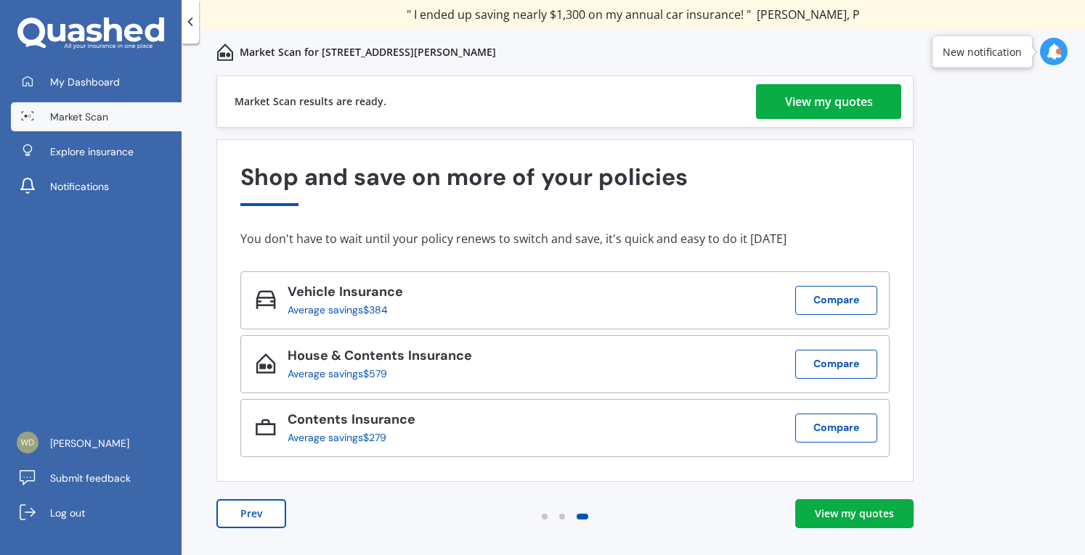
click at [966, 284] on div "Previous 80,000+ [DEMOGRAPHIC_DATA] consumers have signed up to shop and save t…" at bounding box center [633, 332] width 903 height 512
click at [831, 86] on div "View my quotes" at bounding box center [829, 101] width 88 height 35
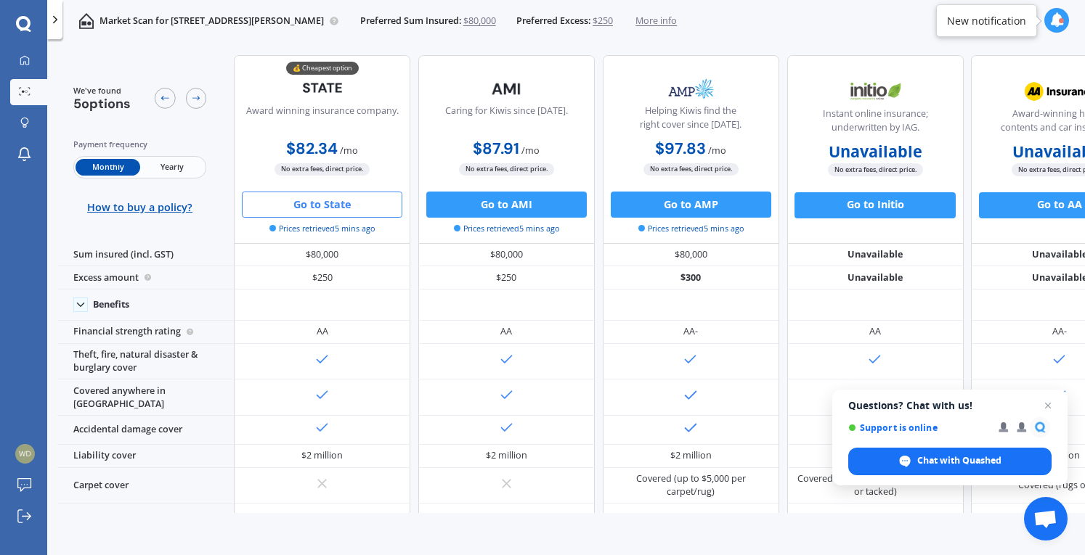
click at [329, 198] on button "Go to State" at bounding box center [322, 205] width 160 height 26
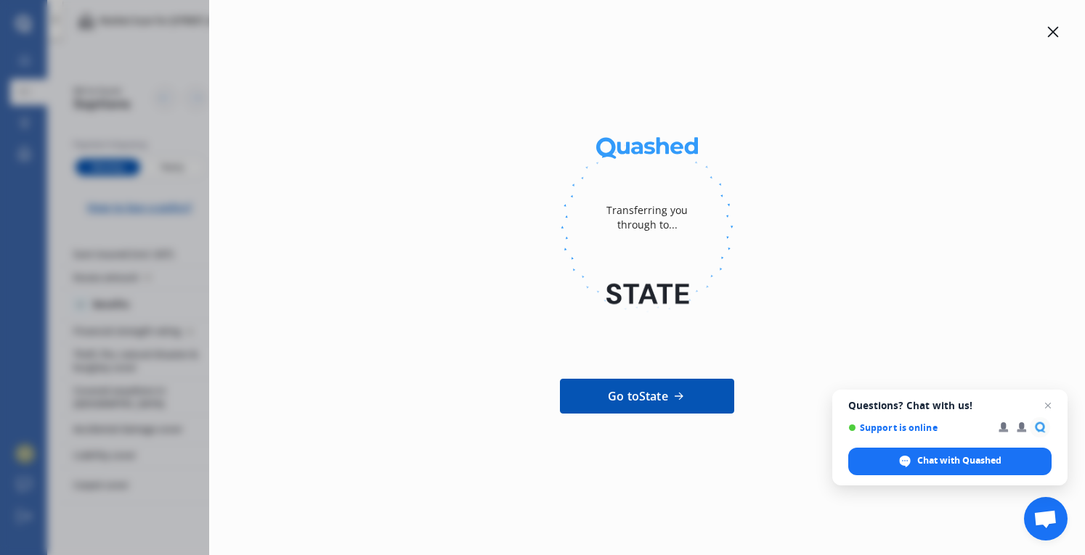
click at [1056, 26] on icon at bounding box center [1053, 32] width 12 height 12
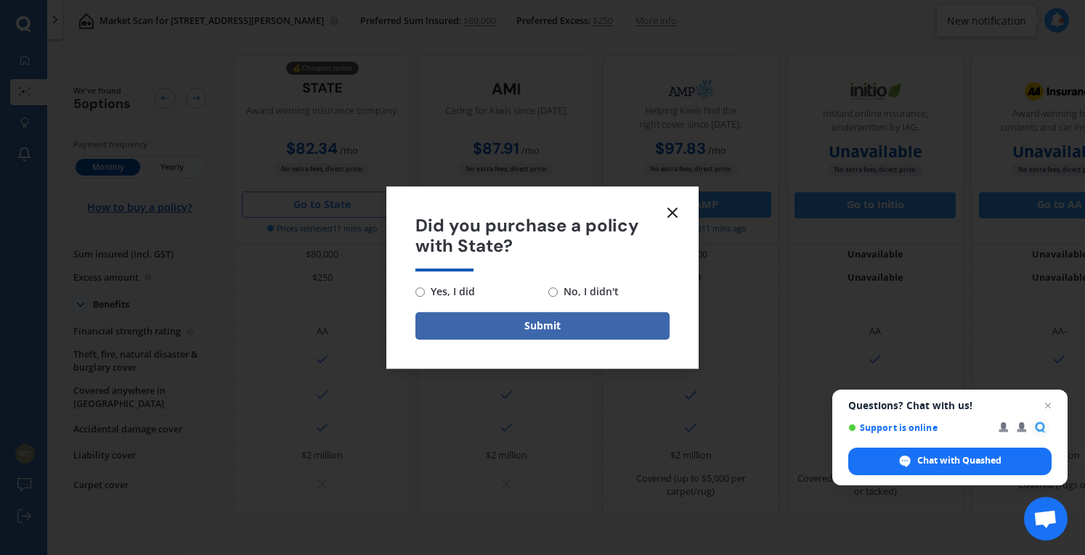
click at [668, 215] on icon at bounding box center [672, 212] width 17 height 17
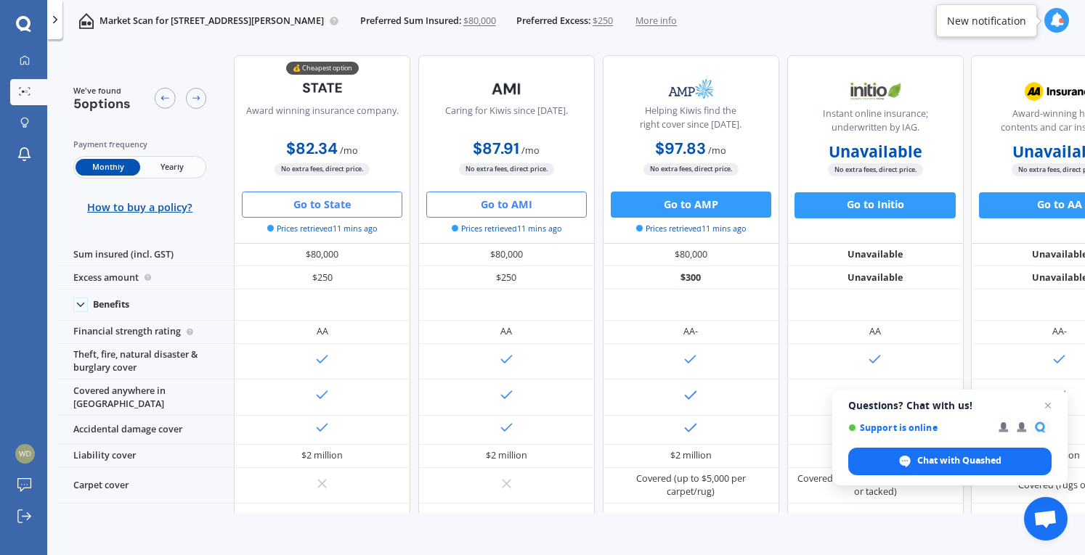
click at [499, 201] on button "Go to AMI" at bounding box center [506, 205] width 160 height 26
